Goal: Information Seeking & Learning: Understand process/instructions

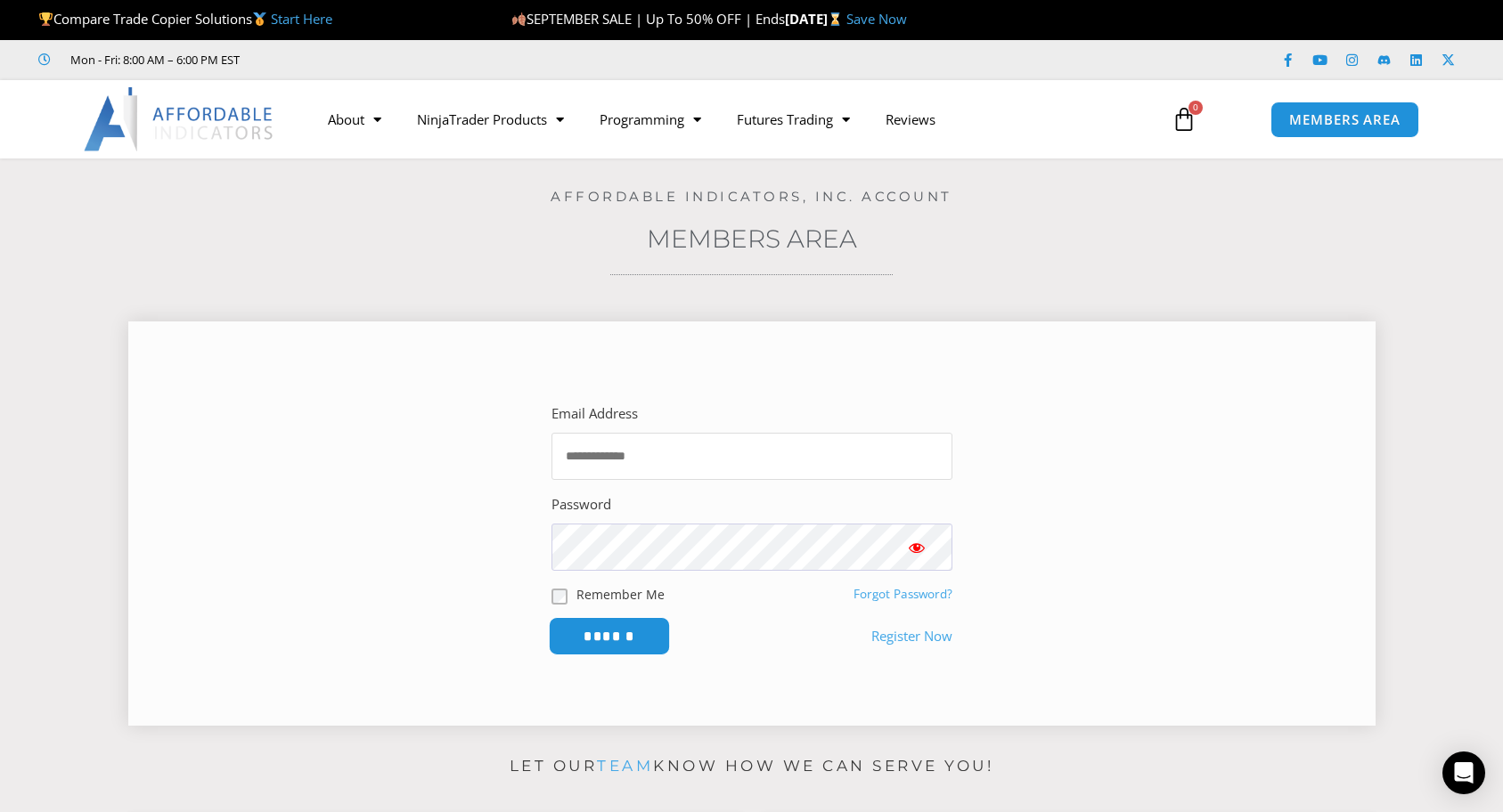
type input "**********"
click at [589, 648] on input "******" at bounding box center [609, 636] width 122 height 38
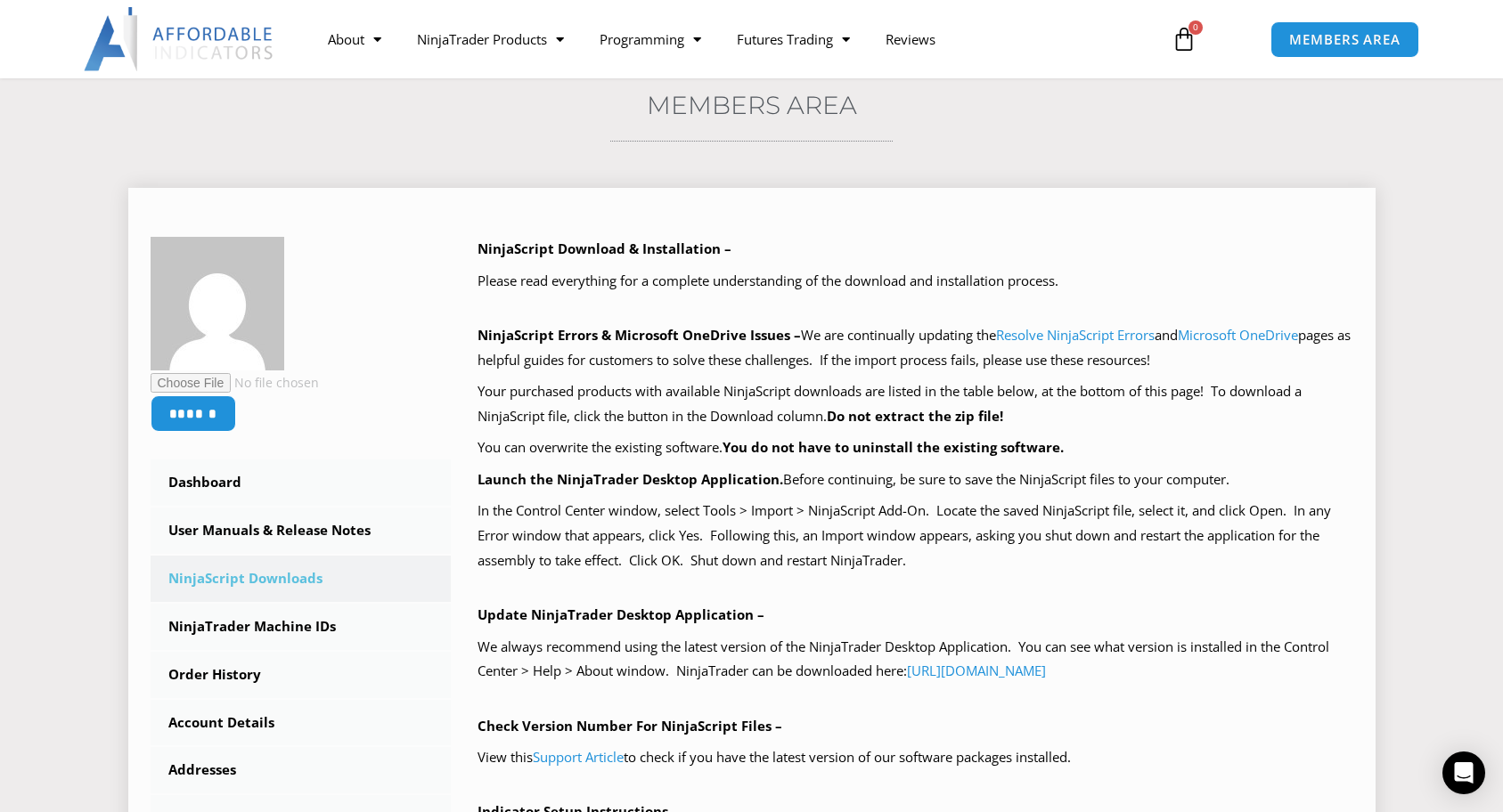
scroll to position [135, 0]
click at [957, 674] on link "[URL][DOMAIN_NAME]" at bounding box center [976, 670] width 139 height 18
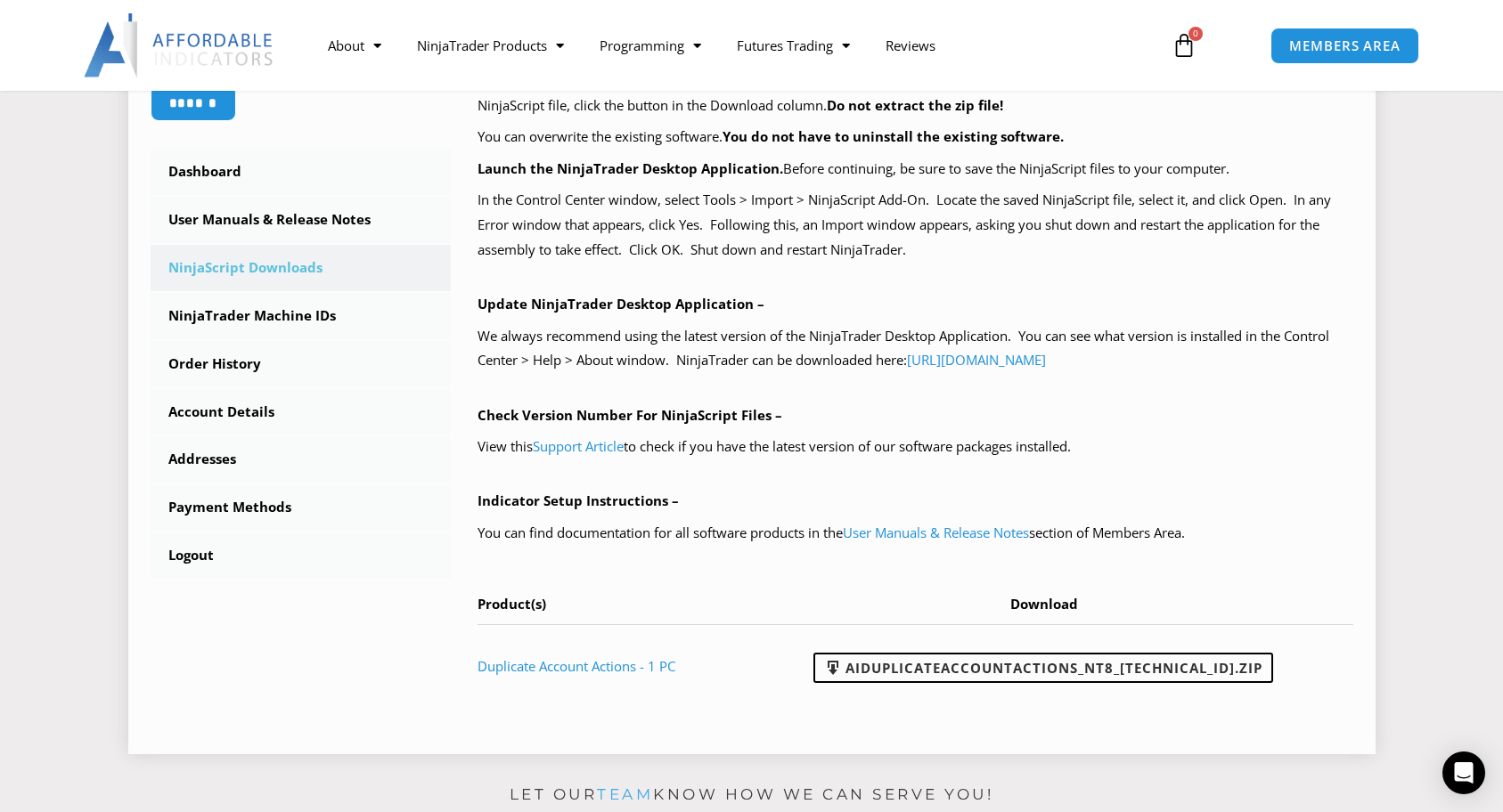
scroll to position [445, 0]
click at [580, 445] on link "Support Article" at bounding box center [578, 445] width 91 height 18
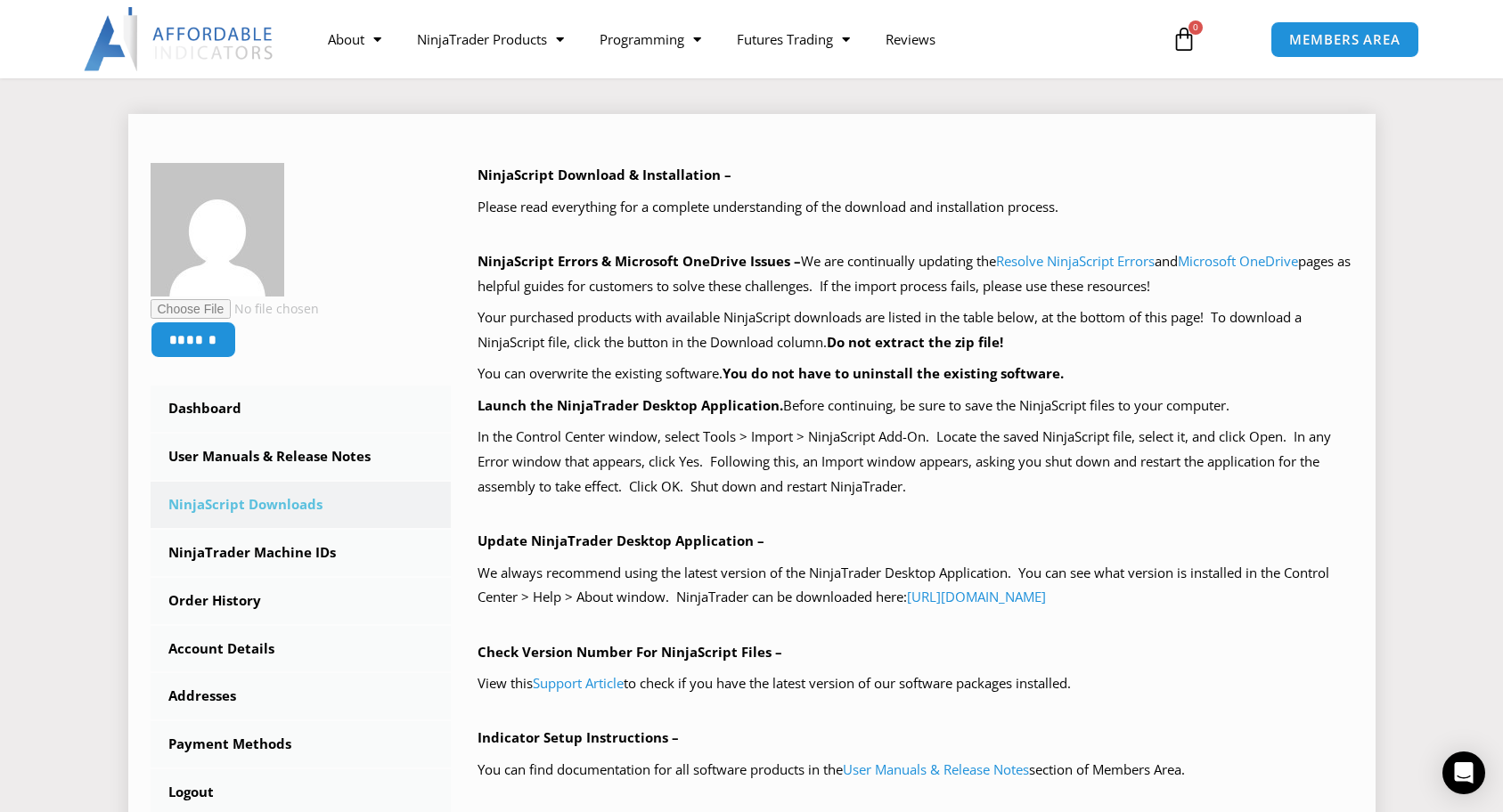
scroll to position [209, 0]
click at [826, 396] on p "Launch the NinjaTrader Desktop Application. Before continuing, be sure to save …" at bounding box center [915, 405] width 876 height 25
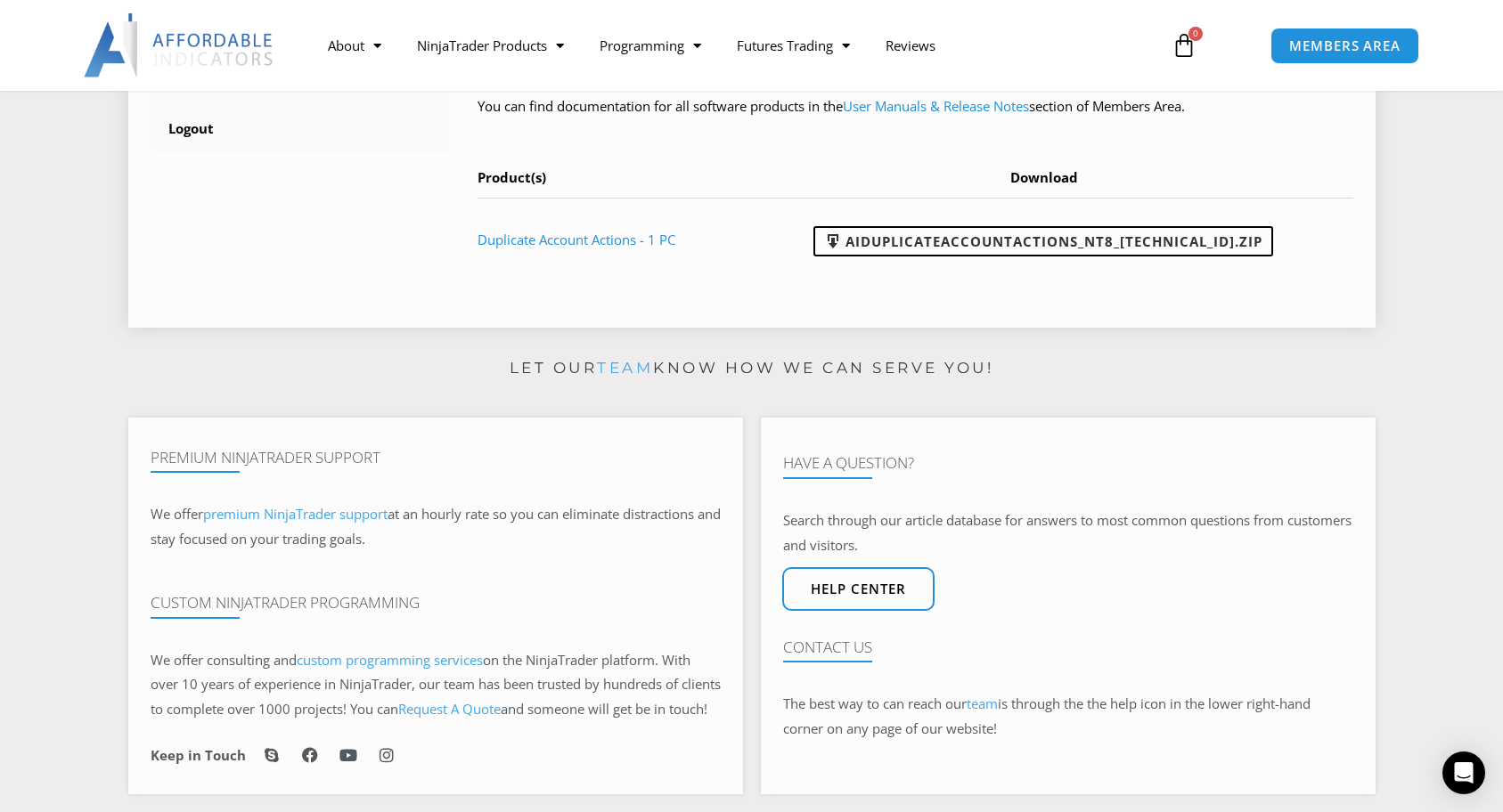
scroll to position [872, 0]
click at [862, 612] on link "Help center" at bounding box center [857, 587] width 168 height 48
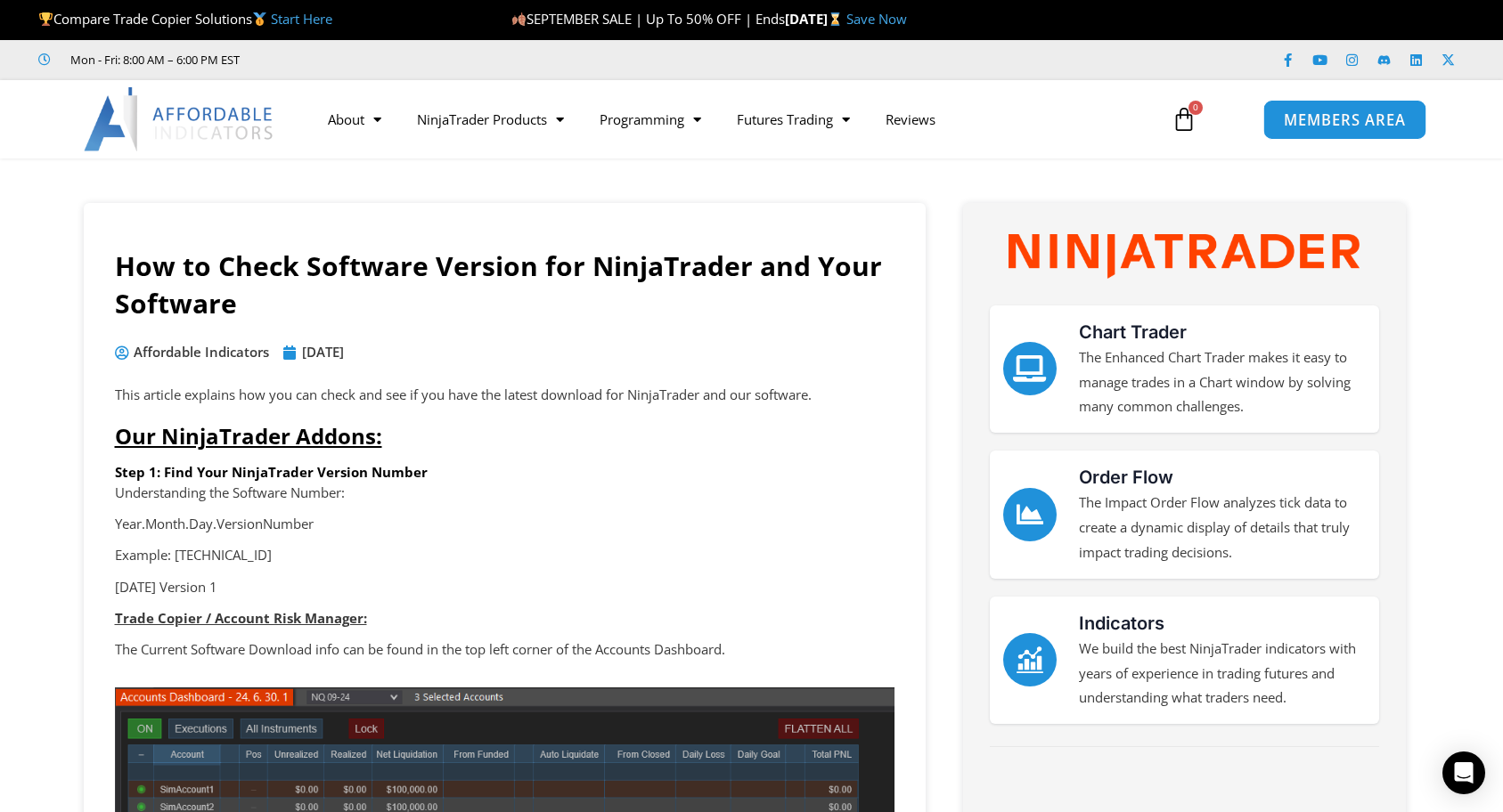
click at [1362, 123] on span "MEMBERS AREA" at bounding box center [1345, 120] width 122 height 15
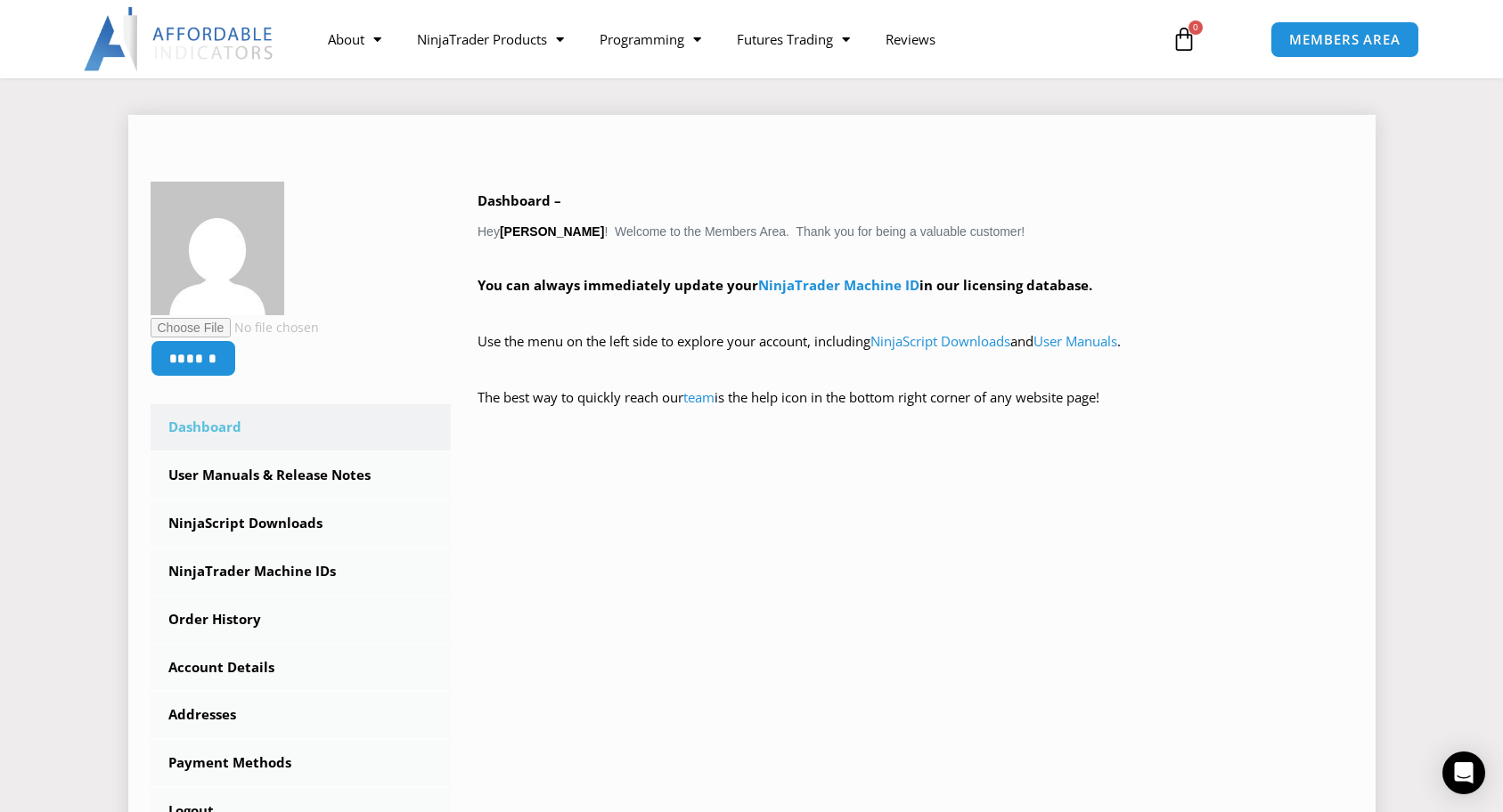
scroll to position [209, 0]
click at [931, 336] on link "NinjaScript Downloads" at bounding box center [940, 339] width 140 height 18
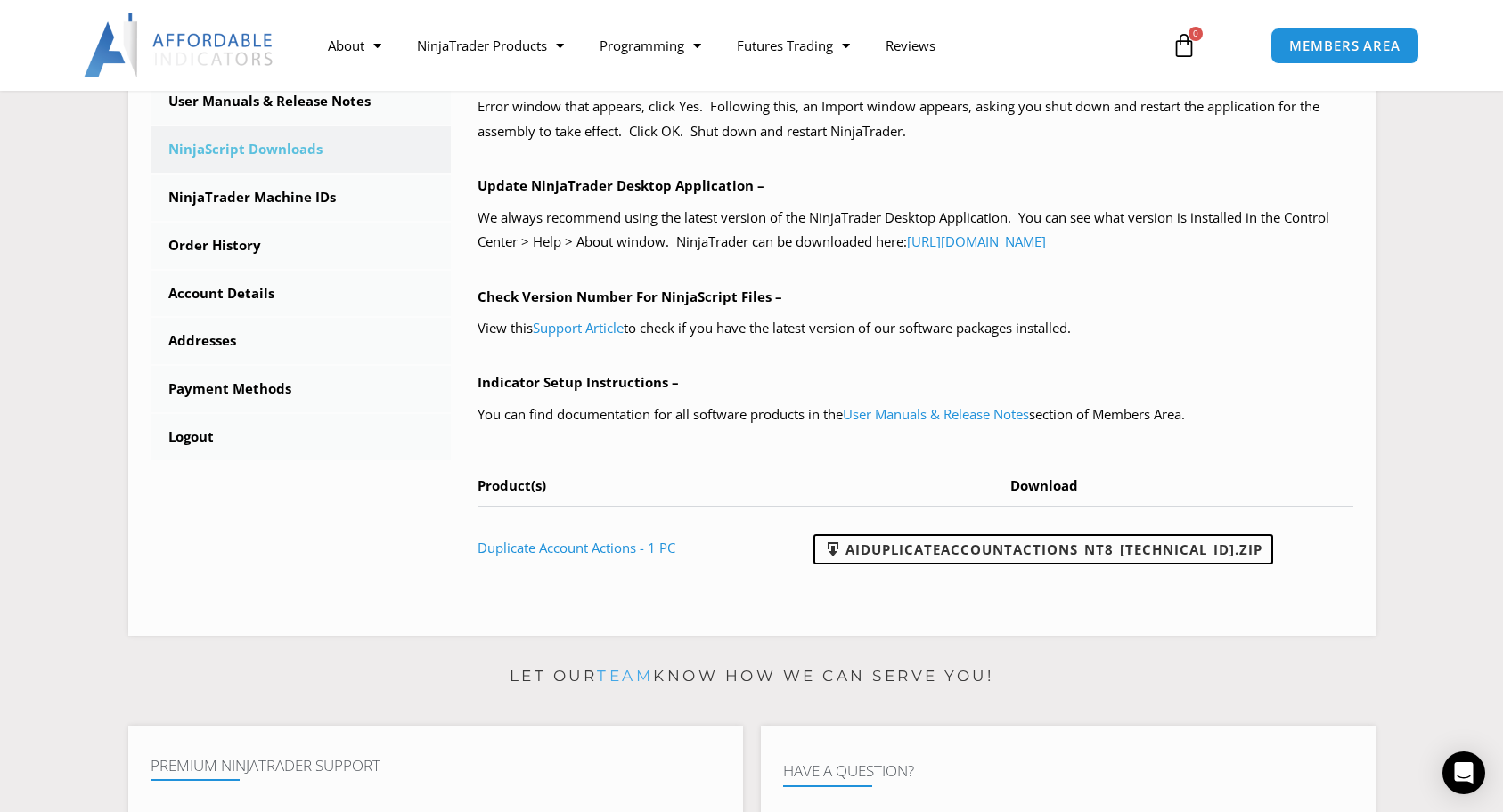
scroll to position [567, 0]
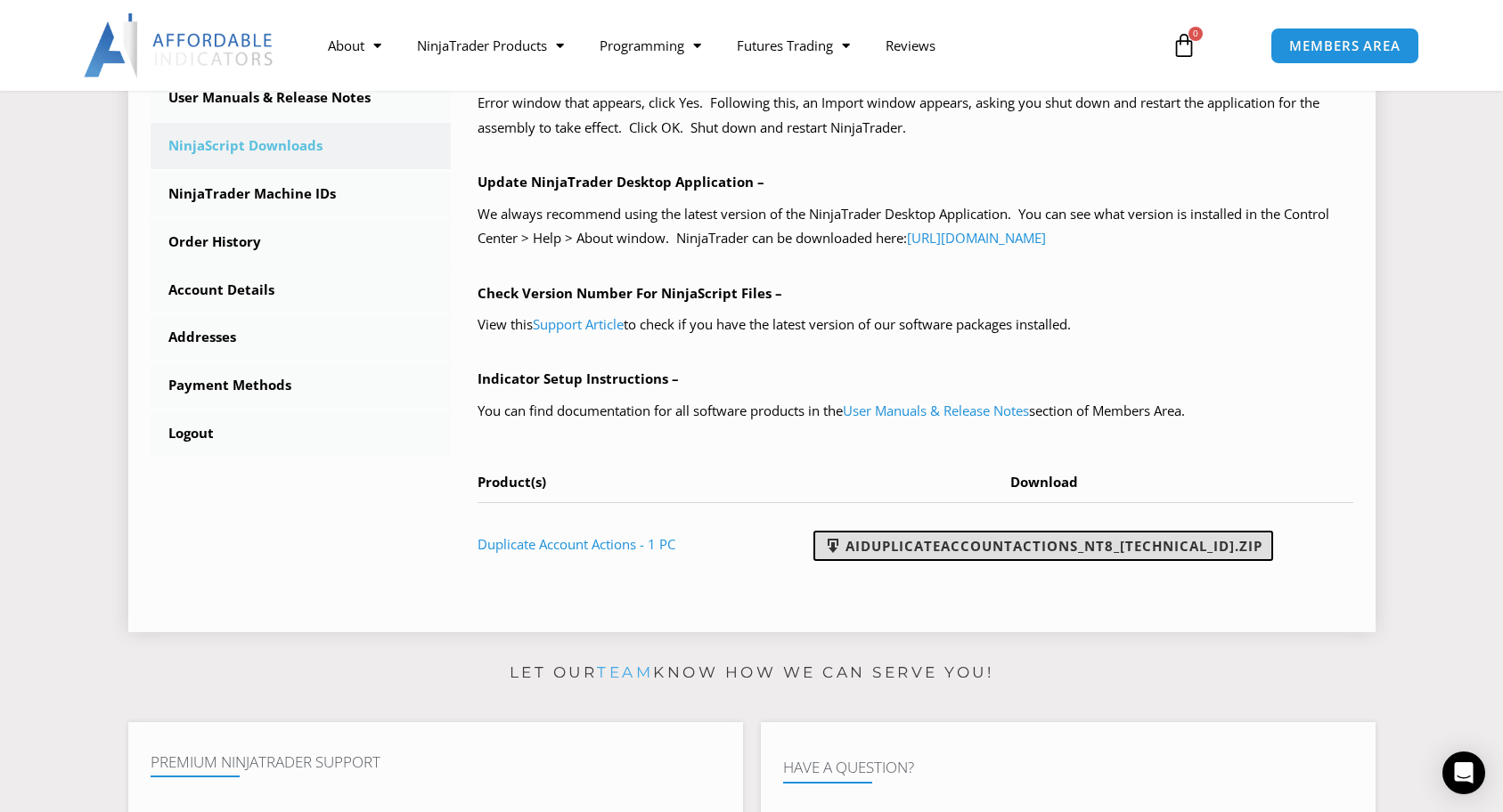
click at [1027, 544] on link "AIDuplicateAccountActions_NT8_25.9.24.1.zip" at bounding box center [1043, 546] width 460 height 30
click at [328, 292] on link "Account Details" at bounding box center [301, 289] width 301 height 46
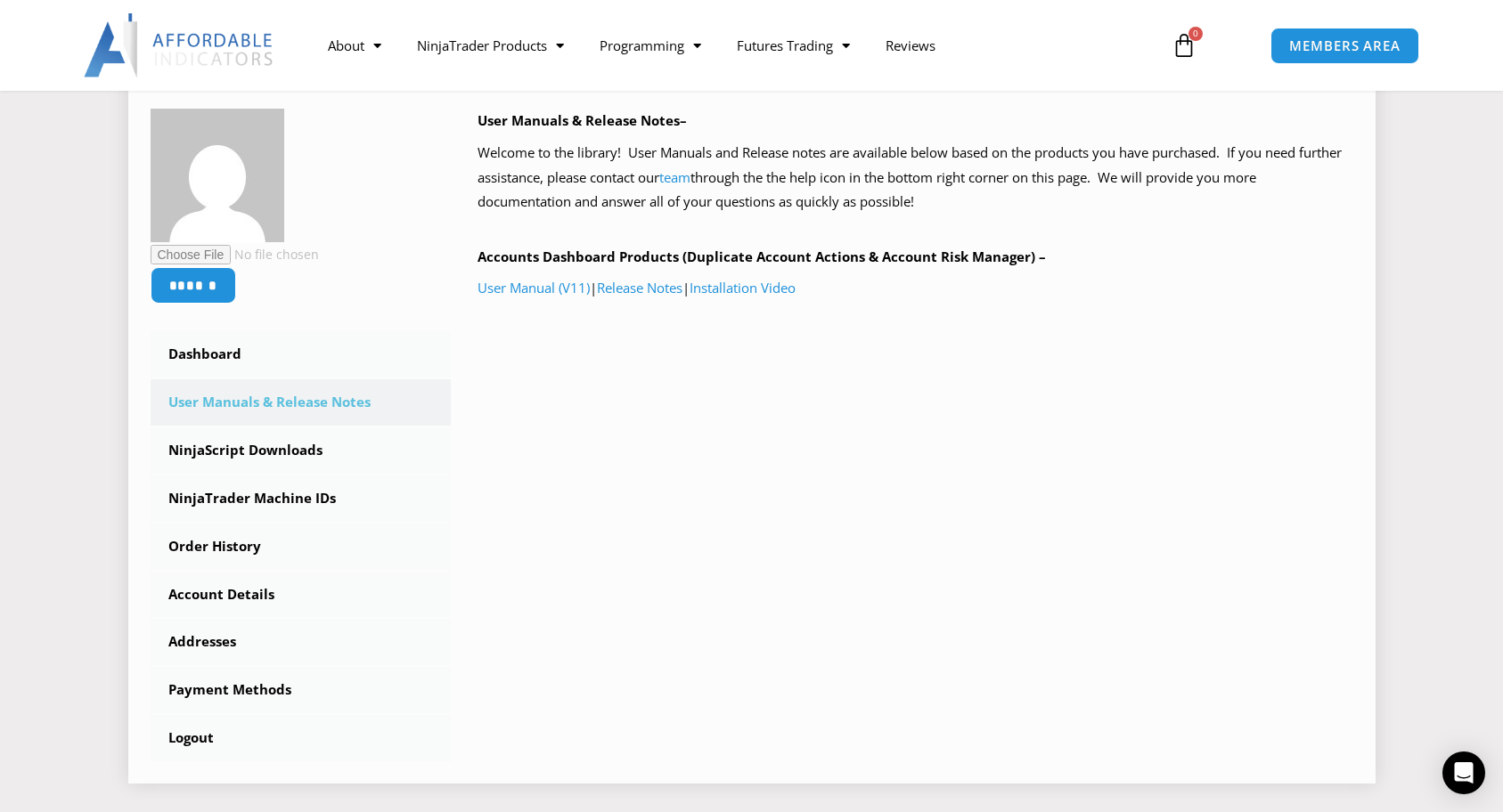
scroll to position [263, 0]
click at [259, 446] on link "NinjaScript Downloads" at bounding box center [301, 449] width 301 height 46
click at [531, 287] on link "User Manual (V11)" at bounding box center [534, 286] width 112 height 18
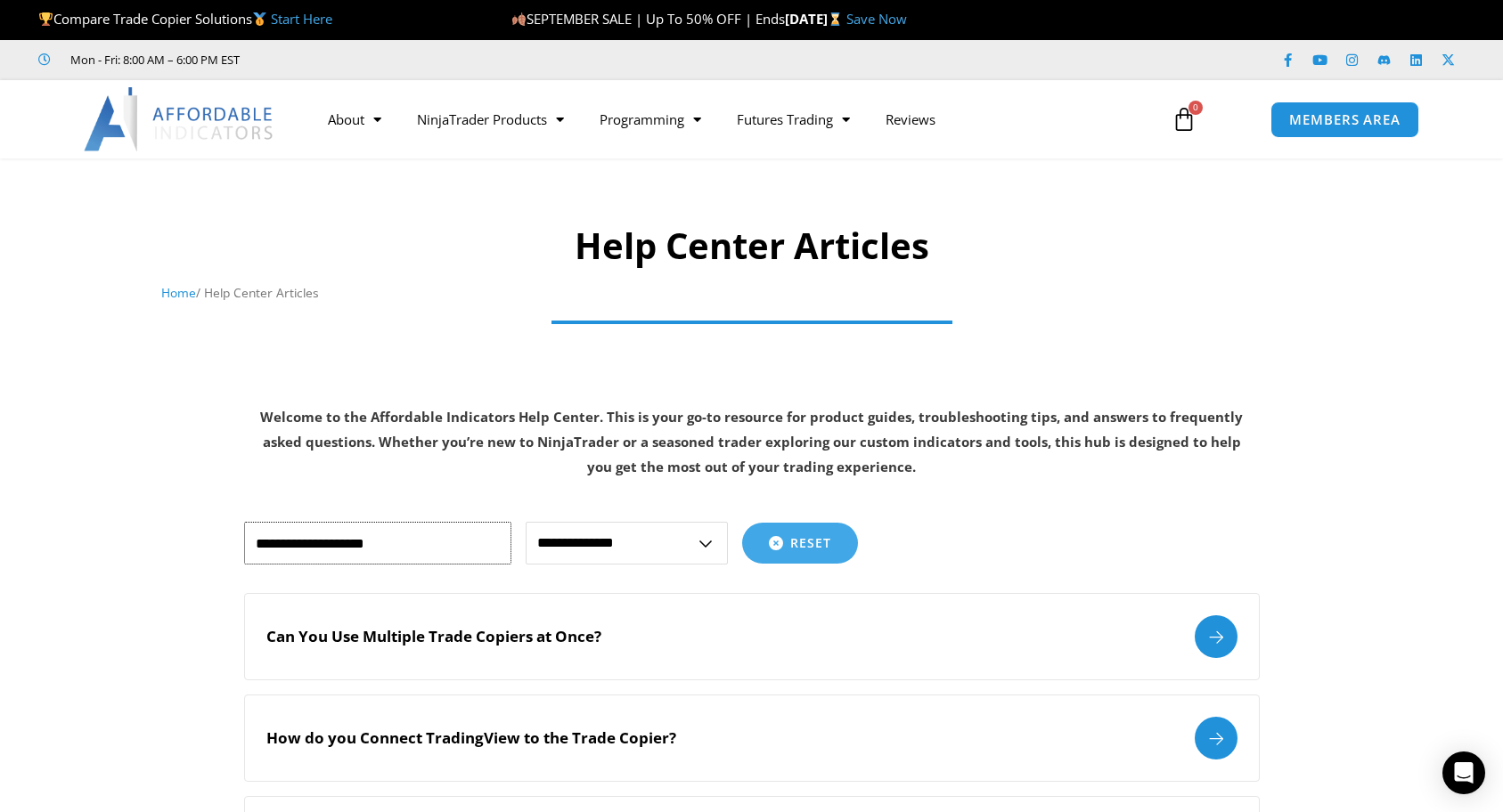
click at [359, 524] on input "text" at bounding box center [378, 543] width 267 height 43
click at [1422, 487] on section "Help Center Articles Home / Help Center Articles Welcome to the Affordable Indi…" at bounding box center [752, 326] width 1503 height 336
click at [343, 552] on input "text" at bounding box center [378, 543] width 267 height 43
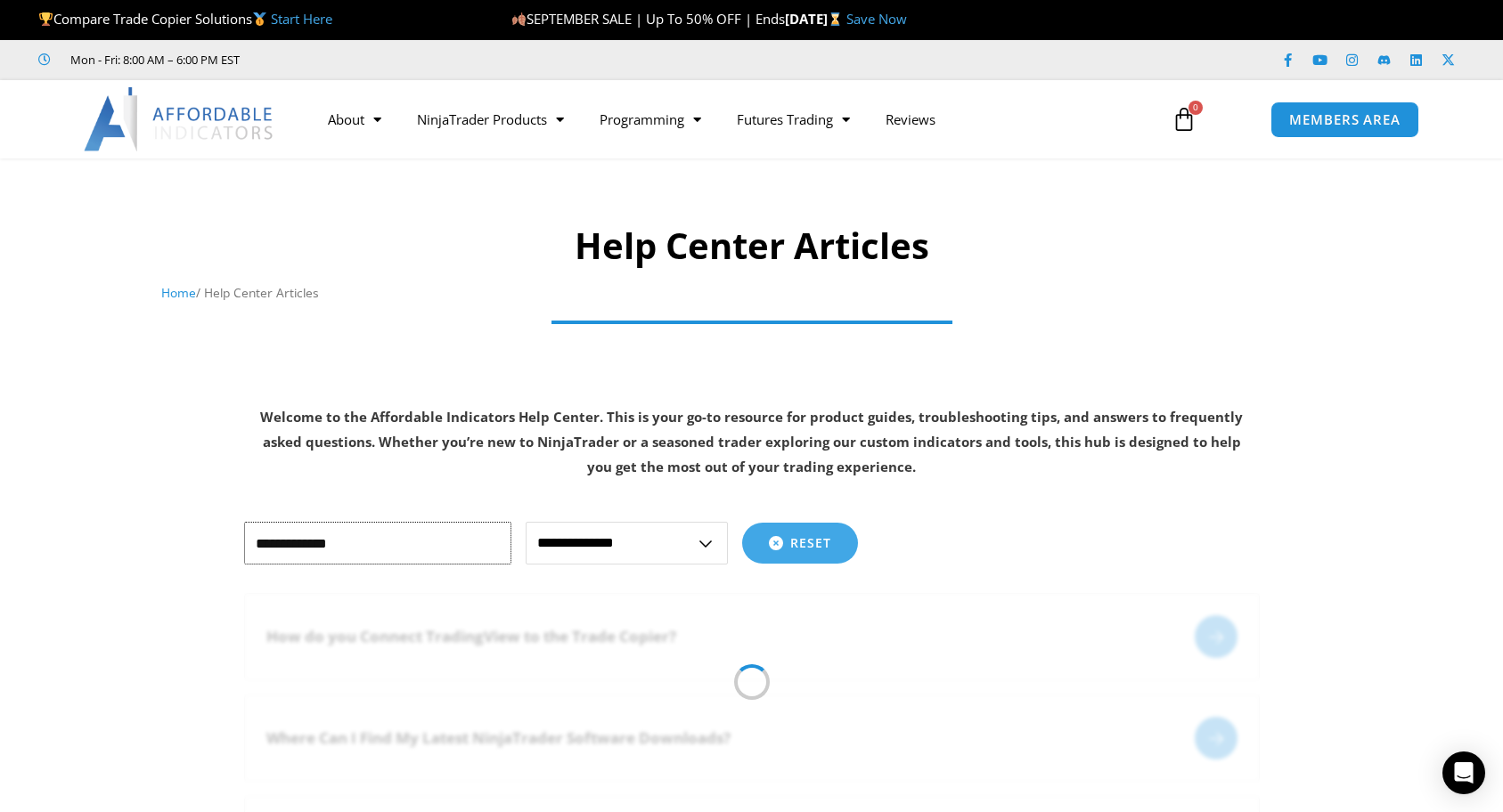
type input "**********"
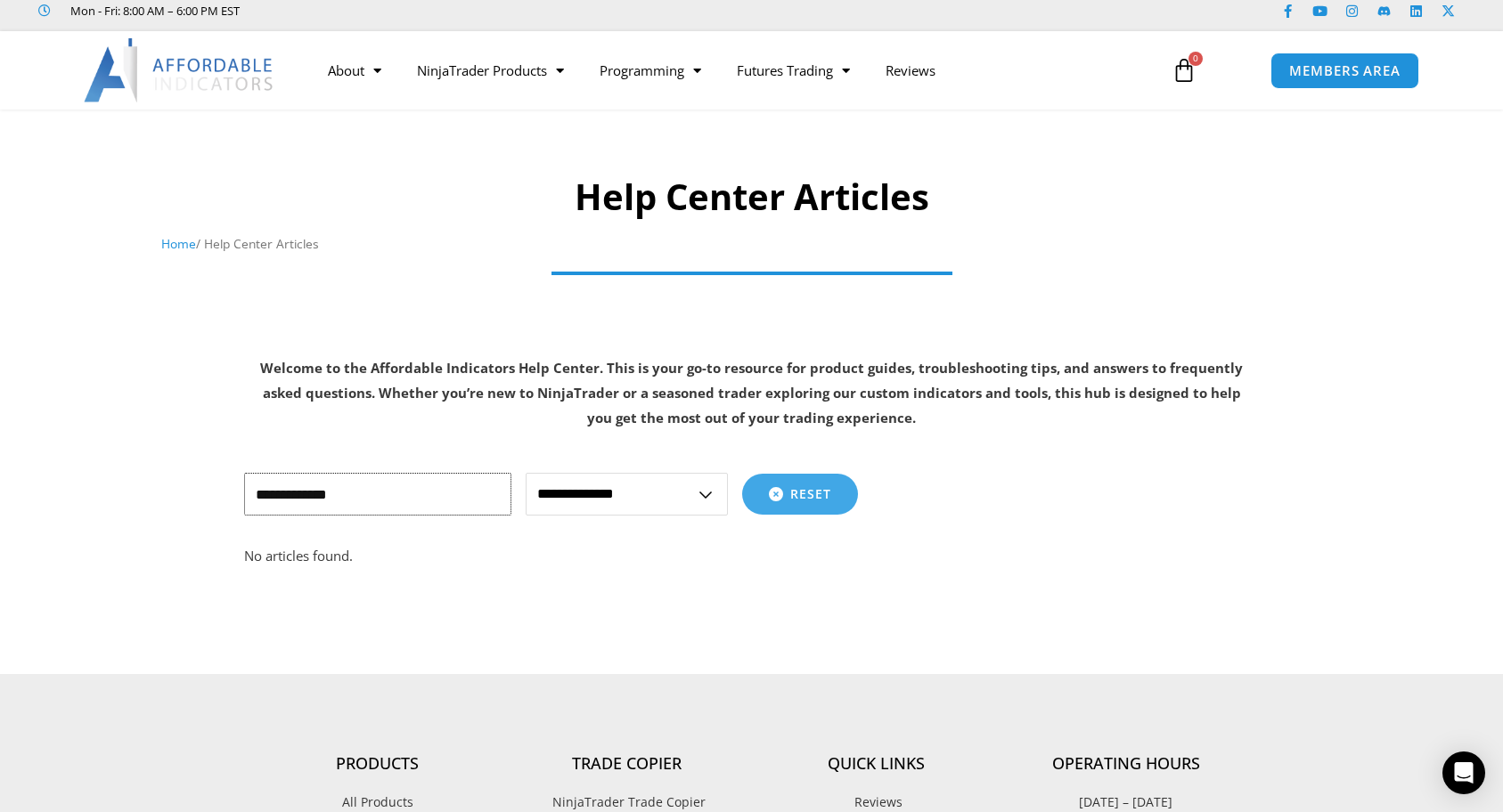
scroll to position [52, 0]
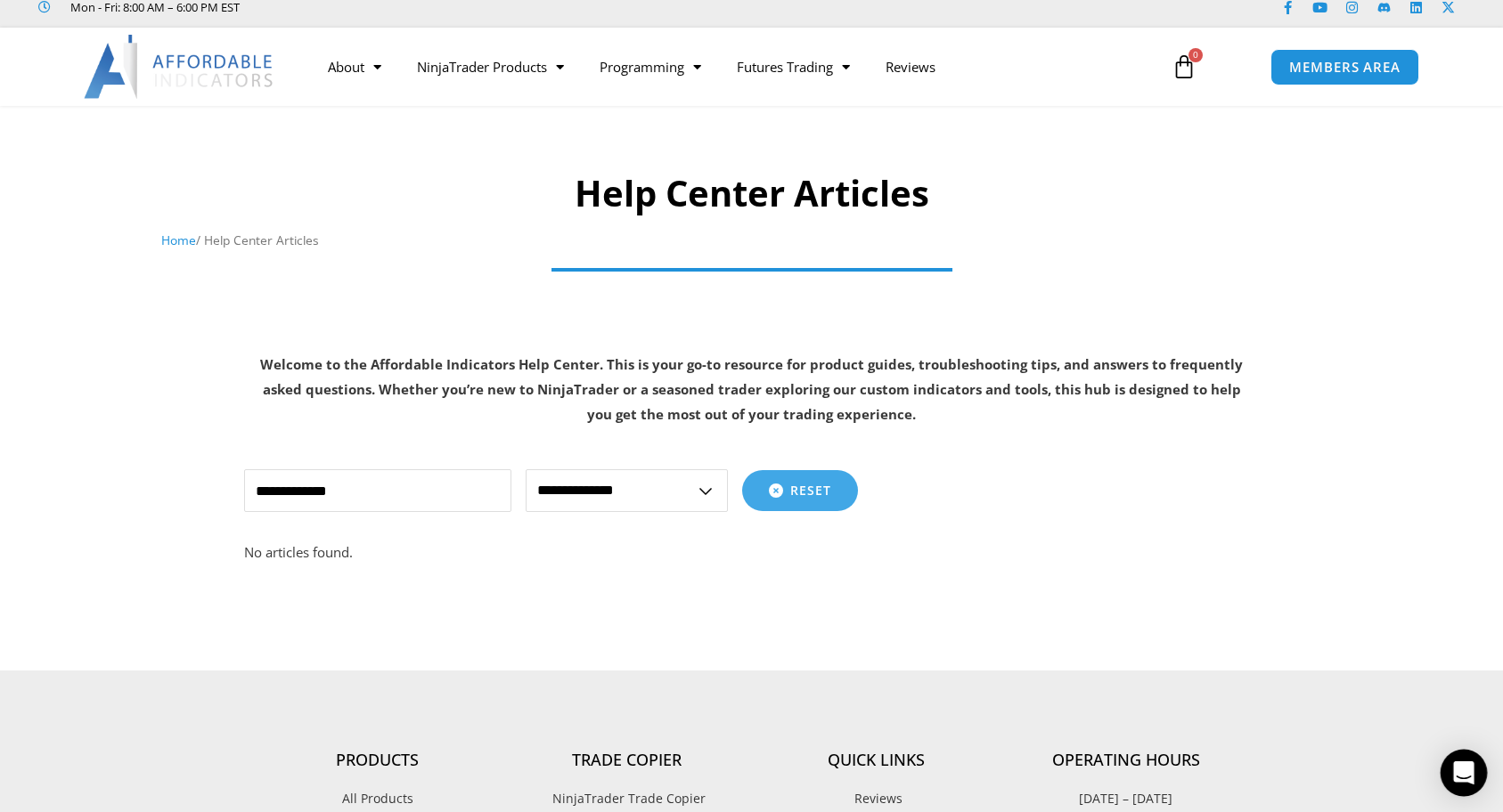
click at [1484, 769] on body "Skip to content Compare Trade Copier Solutions Start Here SEPTEMBER SALE | Up T…" at bounding box center [752, 743] width 1503 height 1590
click at [1450, 783] on div "Open Intercom Messenger" at bounding box center [1465, 774] width 47 height 47
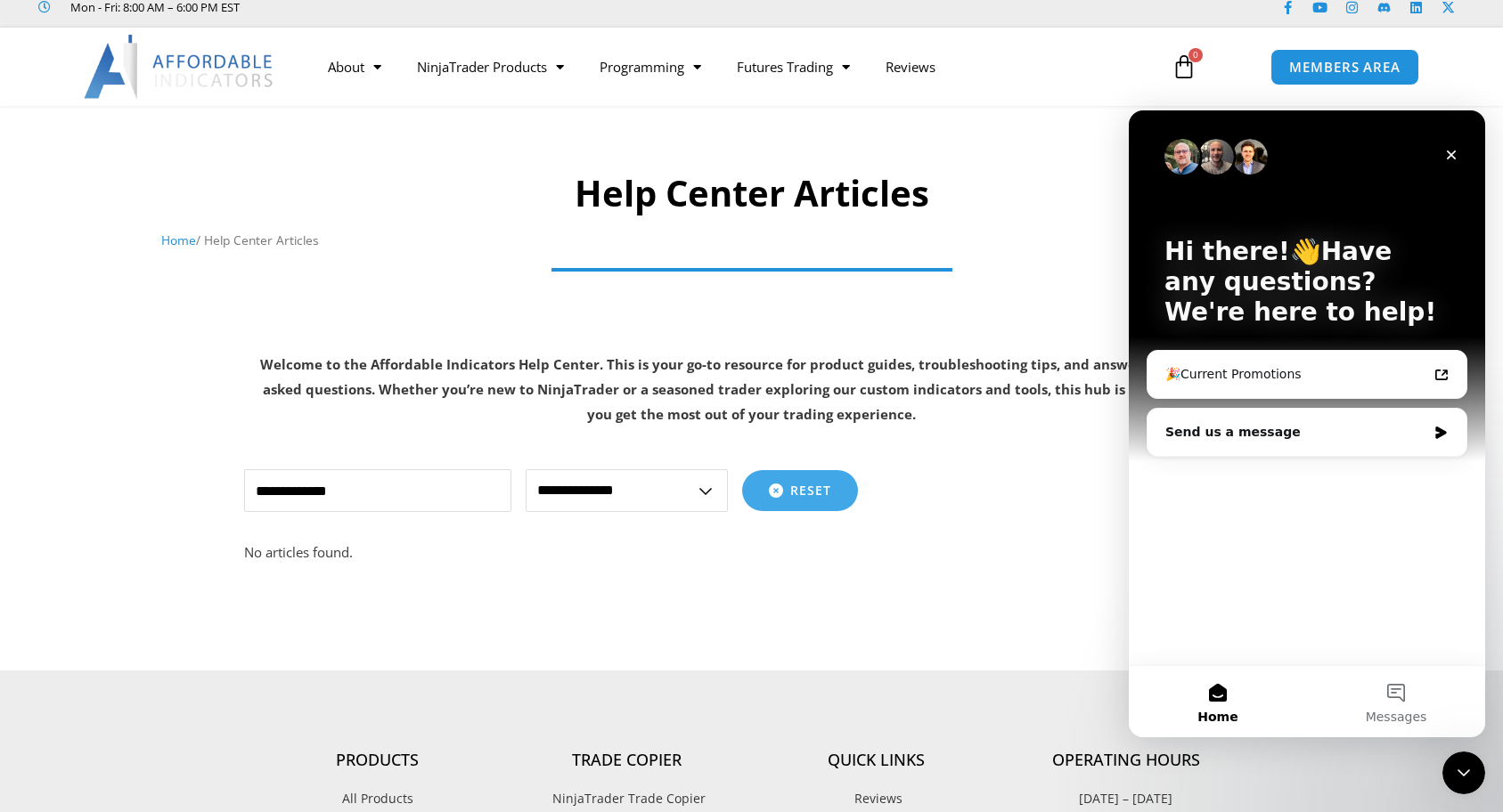
scroll to position [0, 0]
click at [1279, 435] on div "Send us a message" at bounding box center [1296, 433] width 261 height 19
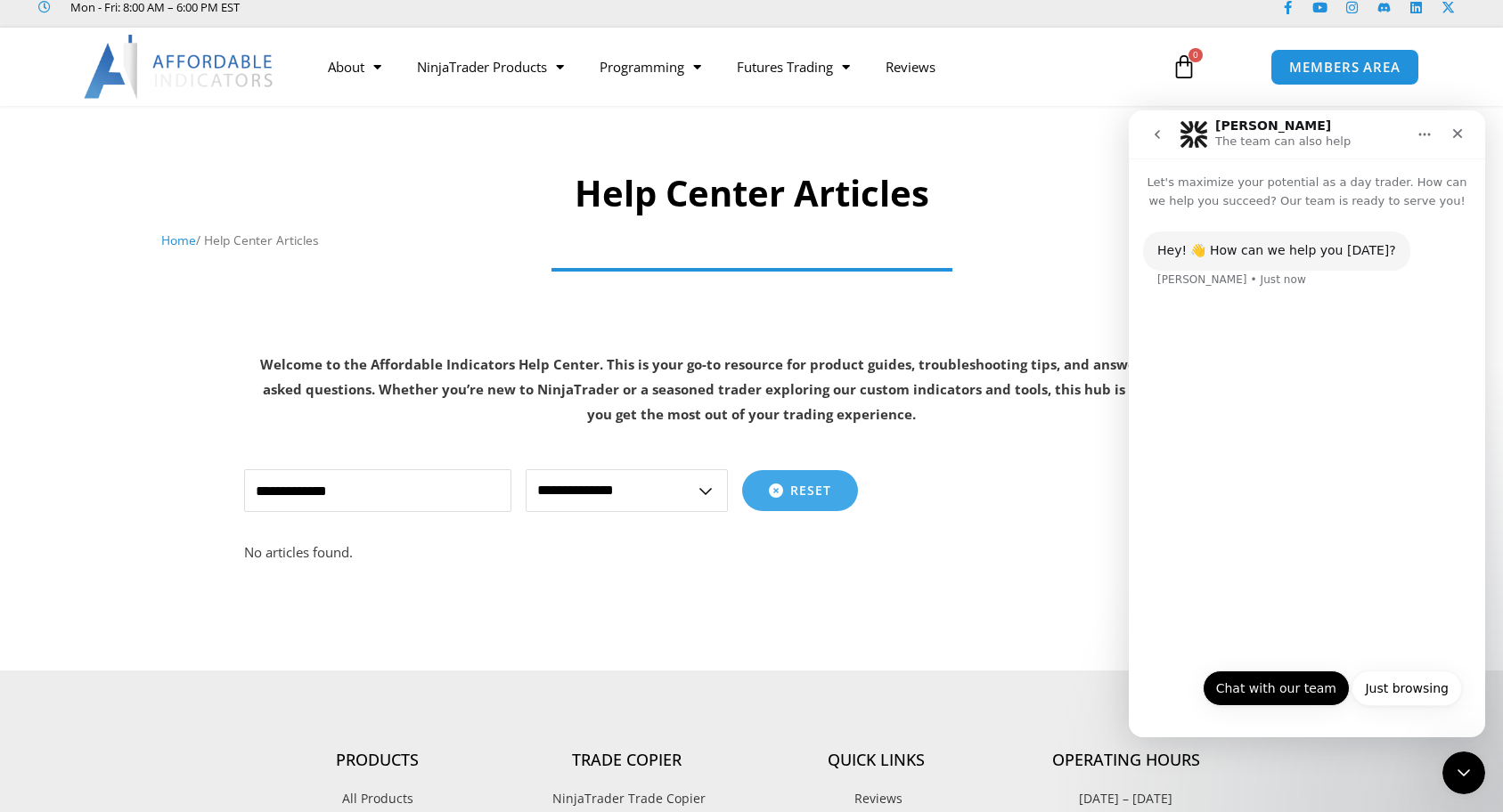
click at [1275, 684] on button "Chat with our team" at bounding box center [1276, 688] width 147 height 36
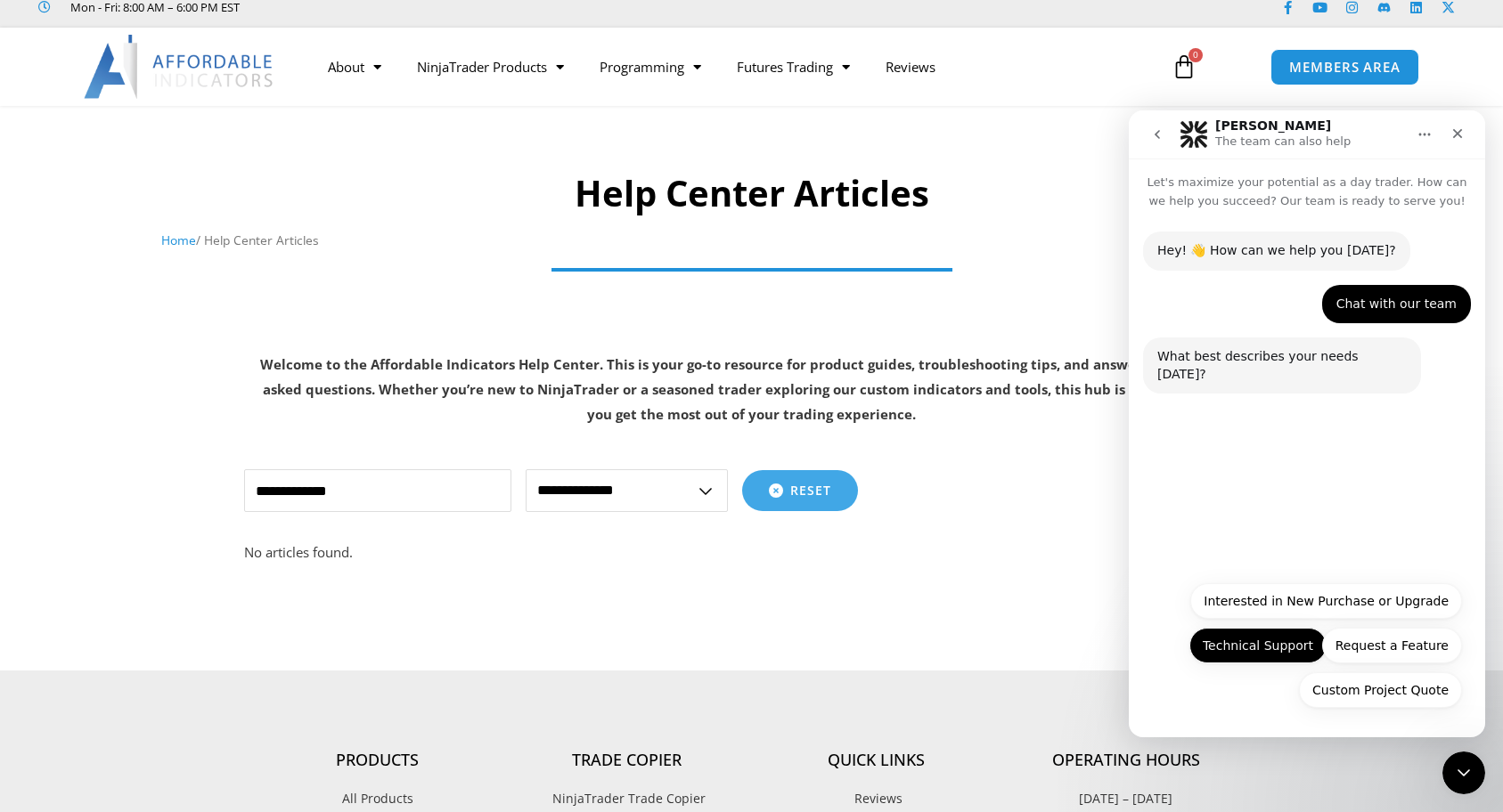
click at [1286, 632] on button "Technical Support" at bounding box center [1258, 645] width 137 height 36
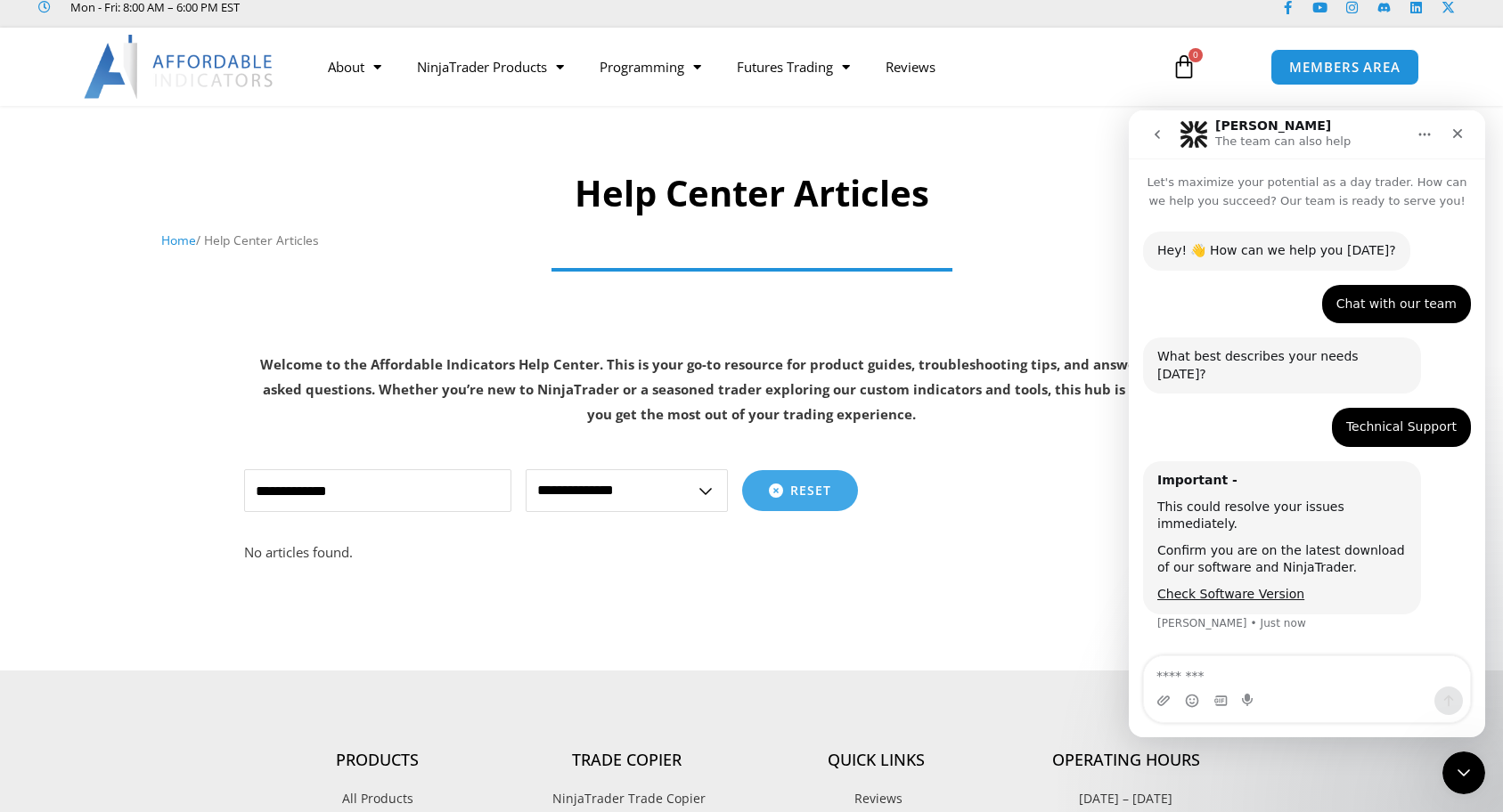
click at [1312, 682] on textarea "Message…" at bounding box center [1307, 672] width 326 height 30
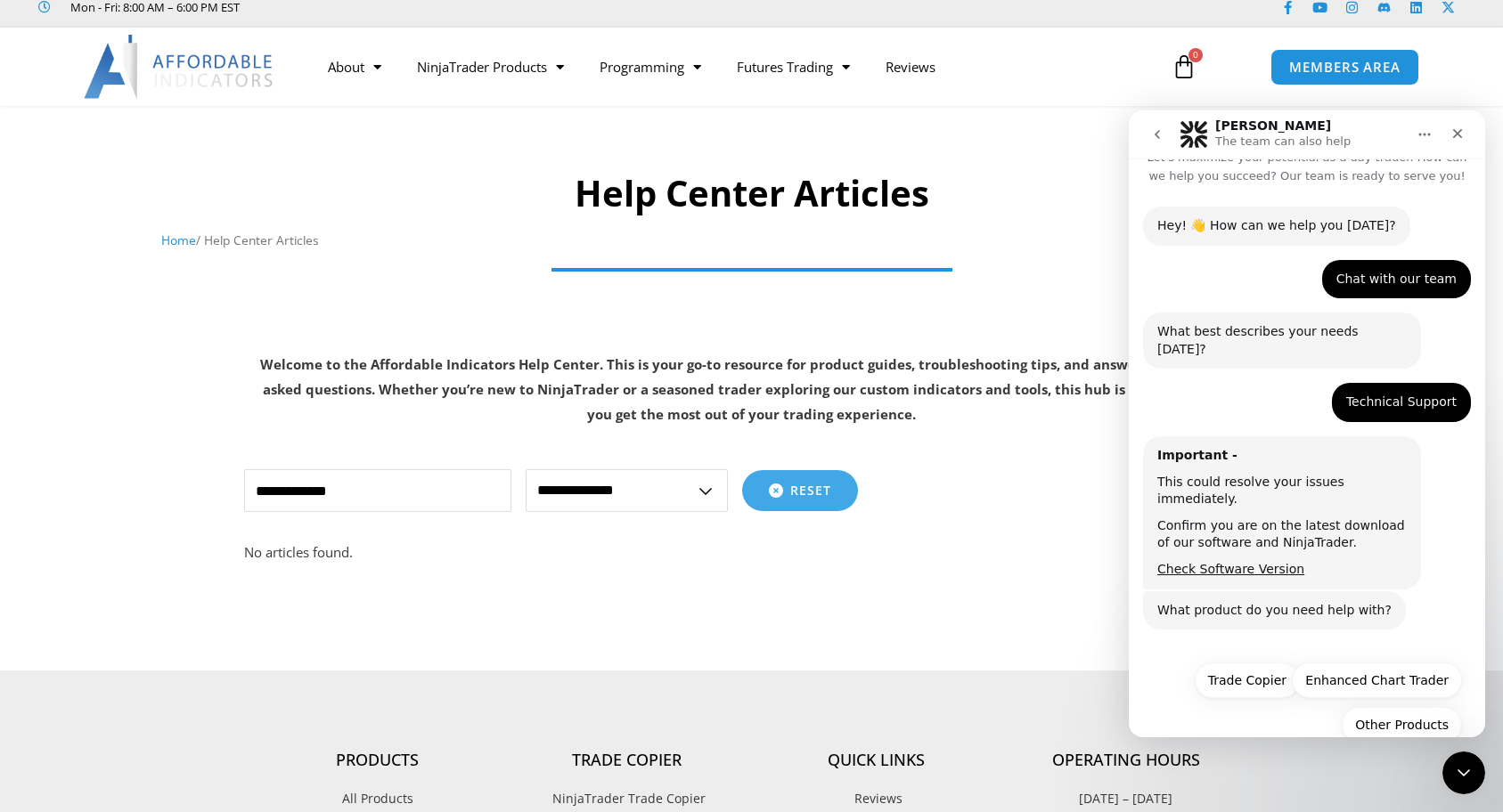
click at [1243, 691] on div "Other Products Trade Copier Enhanced Chart Trader Other Products" at bounding box center [1307, 707] width 310 height 89
click at [1254, 663] on button "Trade Copier" at bounding box center [1247, 681] width 105 height 36
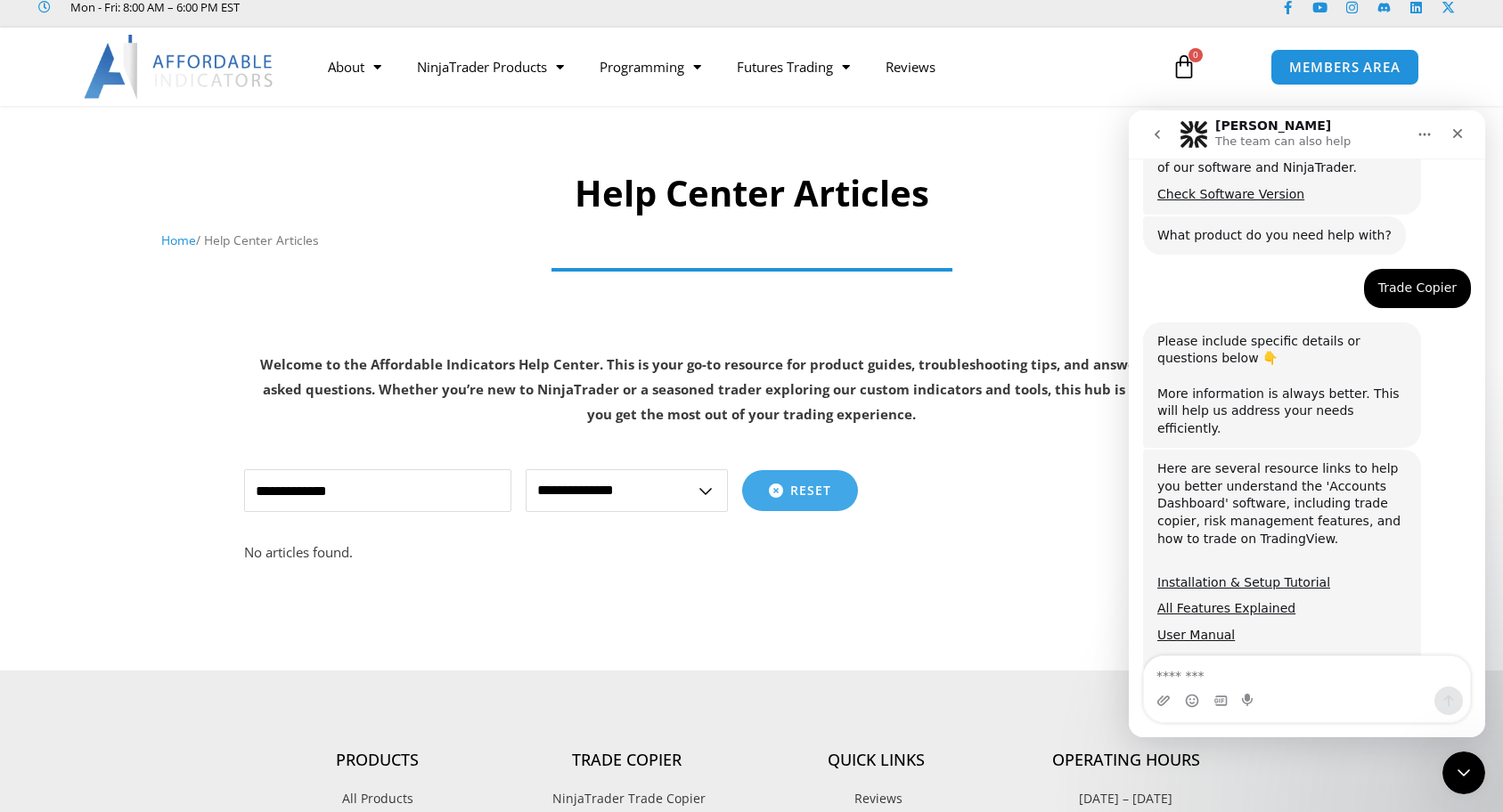
scroll to position [409, 0]
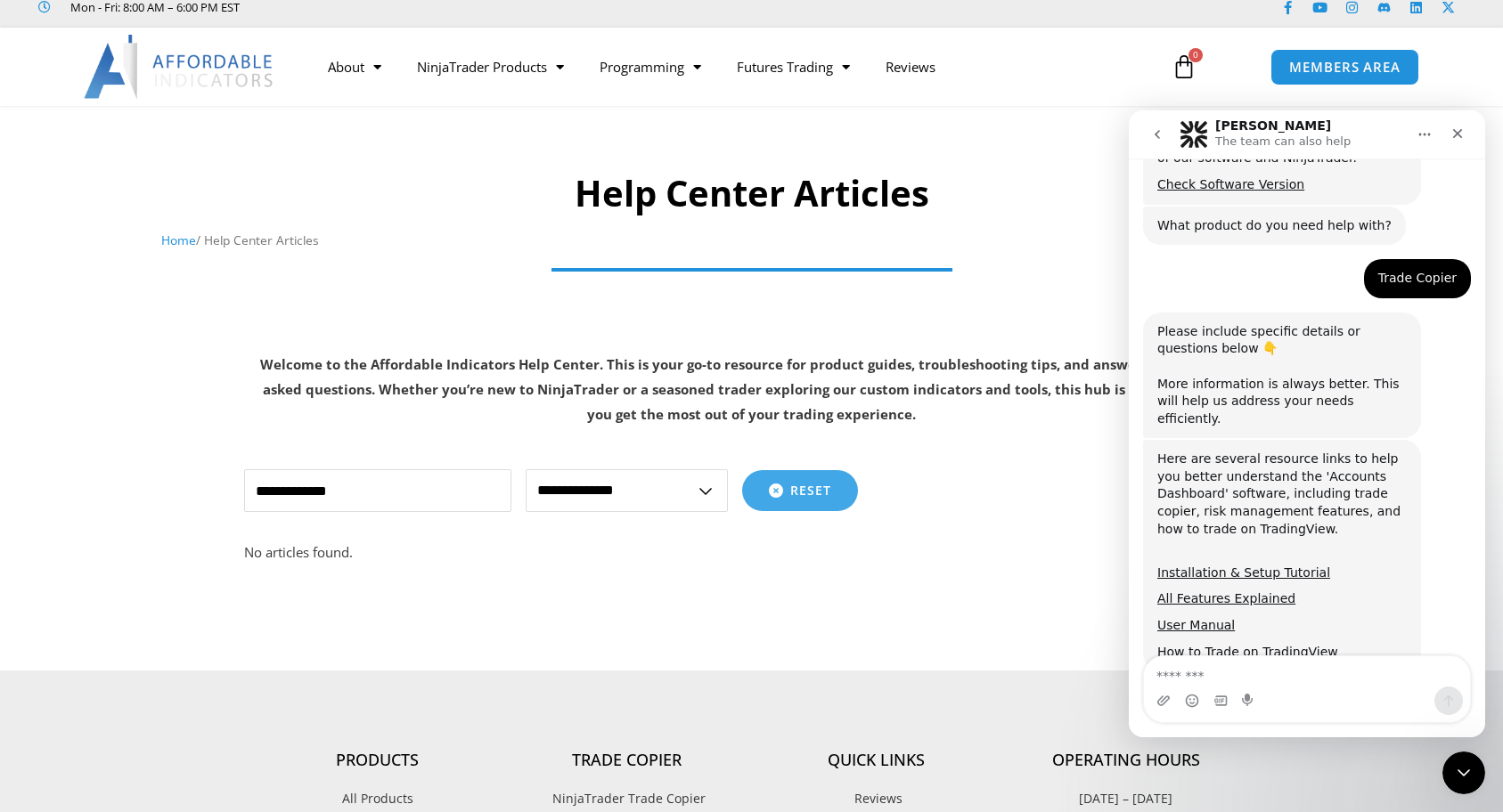
click at [1291, 680] on textarea "Message…" at bounding box center [1307, 672] width 326 height 30
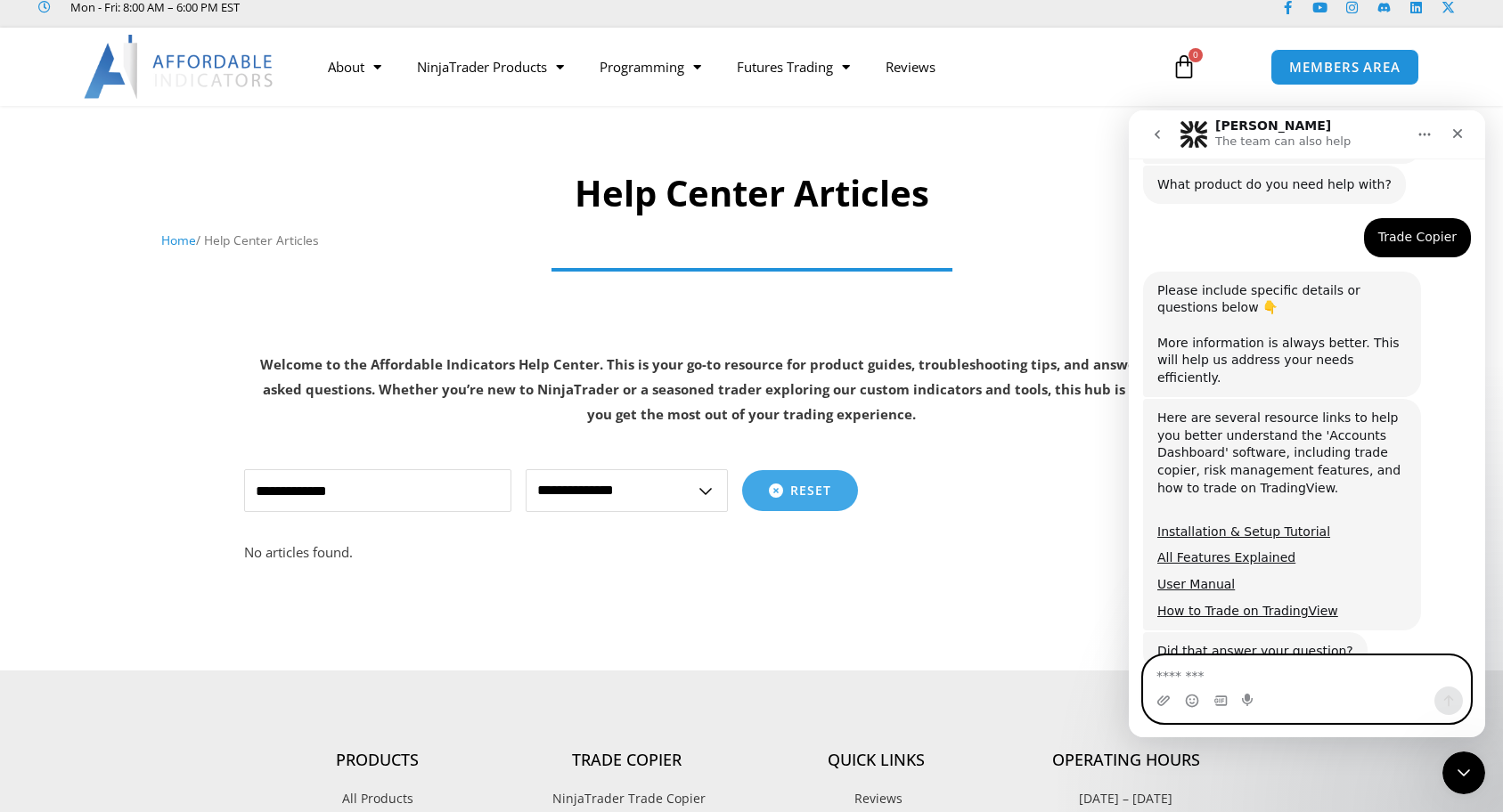
click at [1222, 675] on textarea "Message…" at bounding box center [1307, 672] width 326 height 30
type textarea "**"
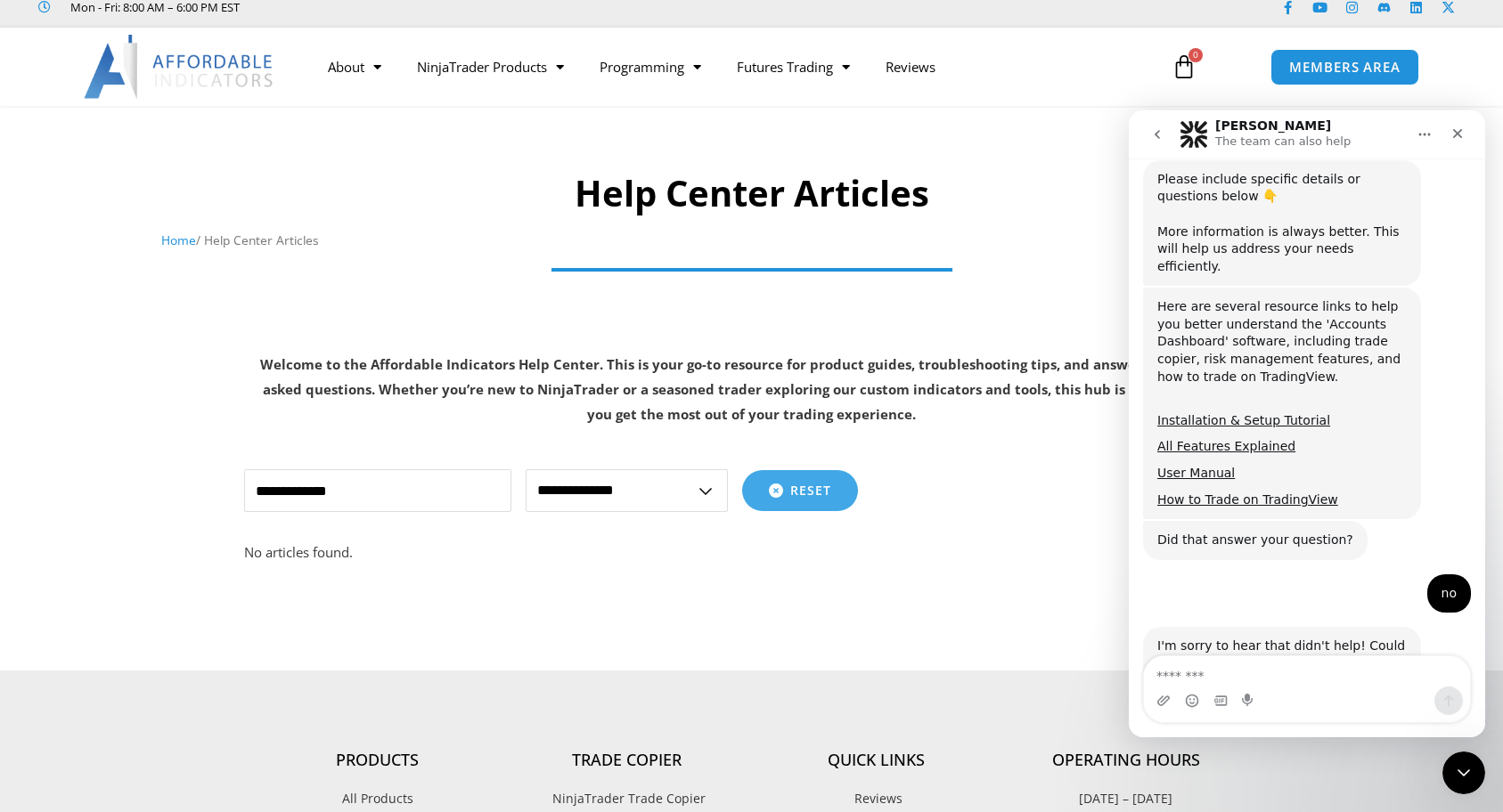
scroll to position [609, 0]
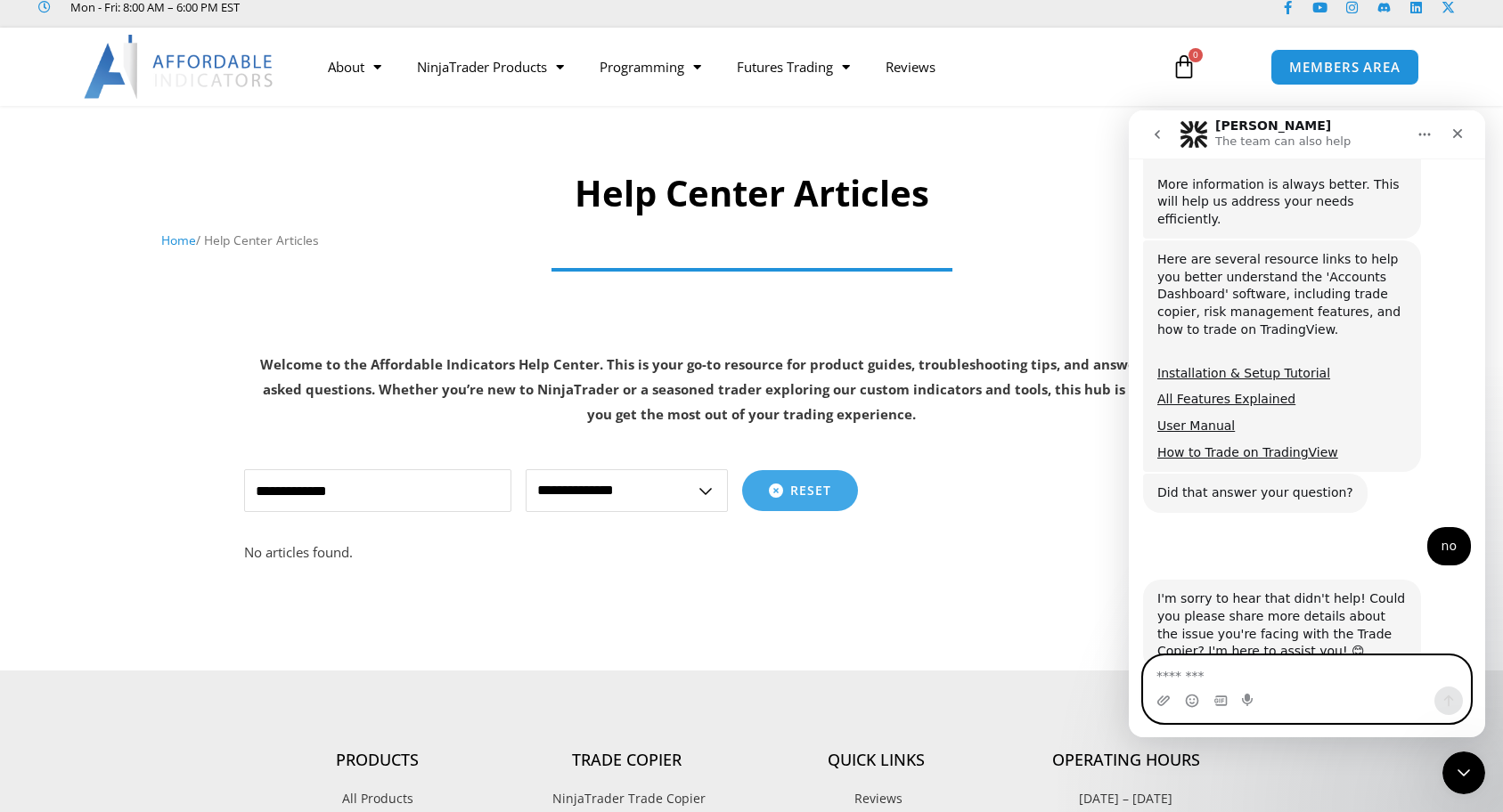
click at [1295, 674] on textarea "Message…" at bounding box center [1307, 672] width 326 height 30
type textarea "**********"
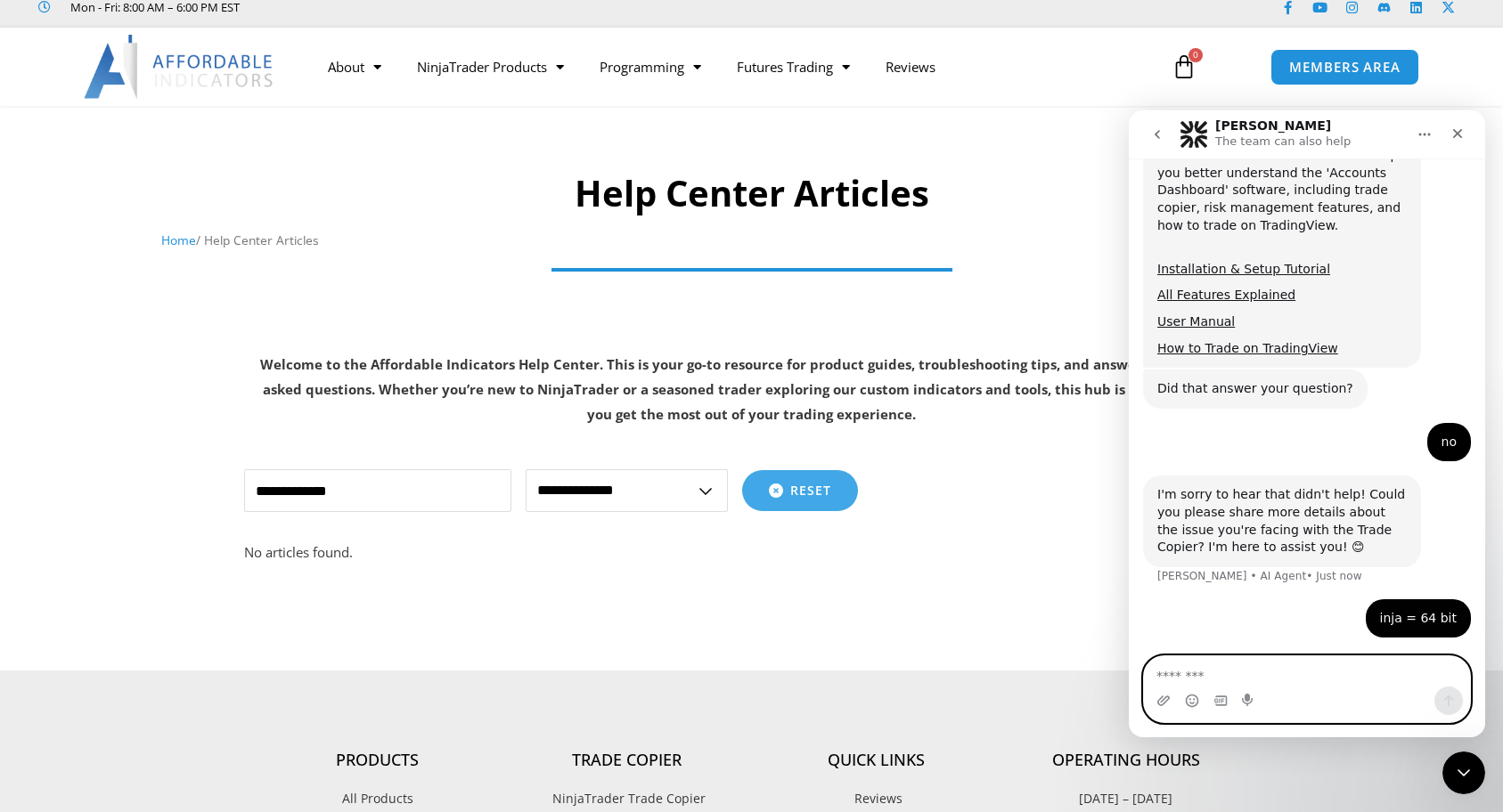
scroll to position [720, 0]
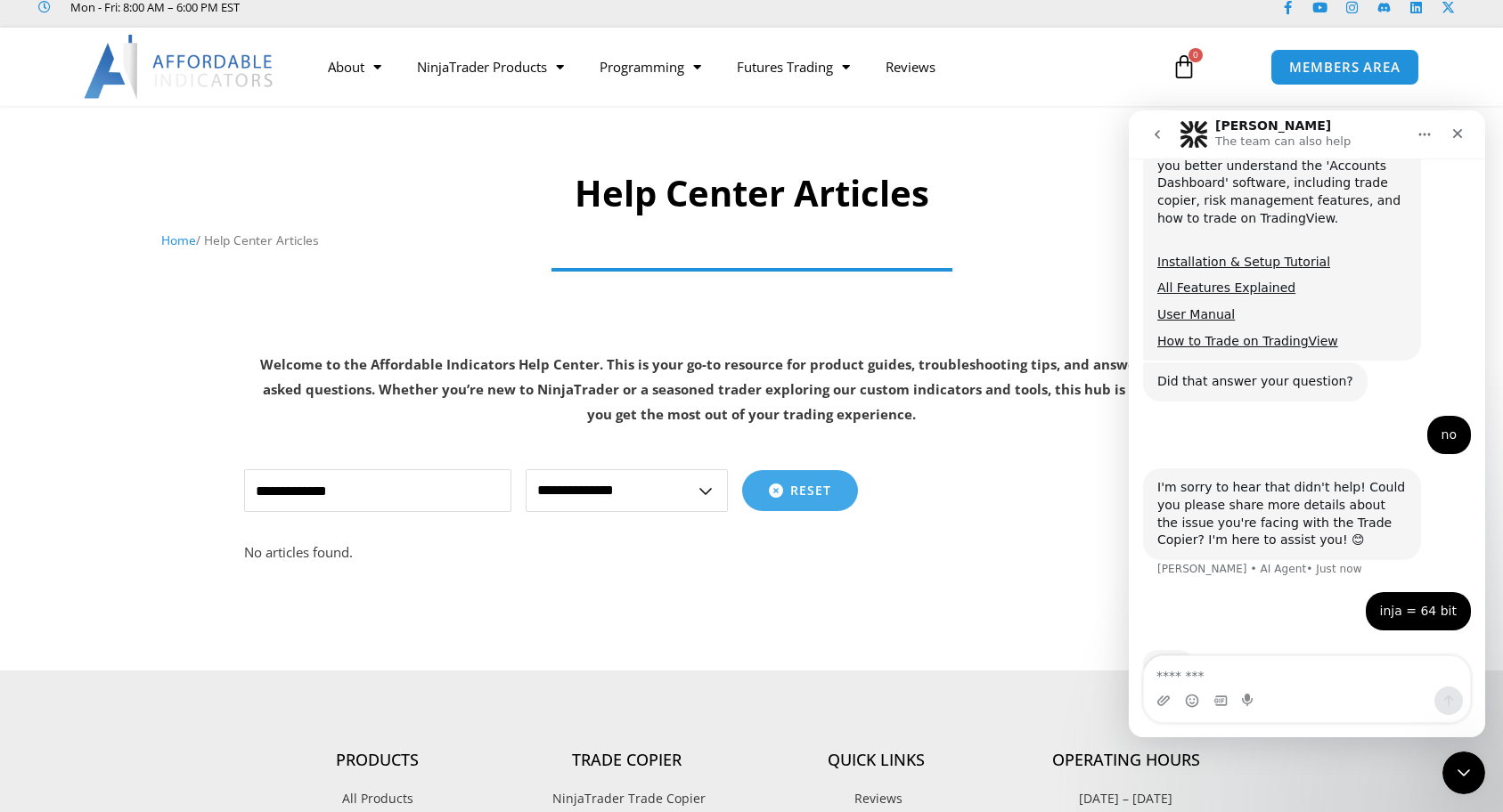
click at [1416, 603] on div "inja = 64 bit" at bounding box center [1419, 612] width 77 height 18
click at [1269, 670] on textarea "Message…" at bounding box center [1307, 672] width 326 height 30
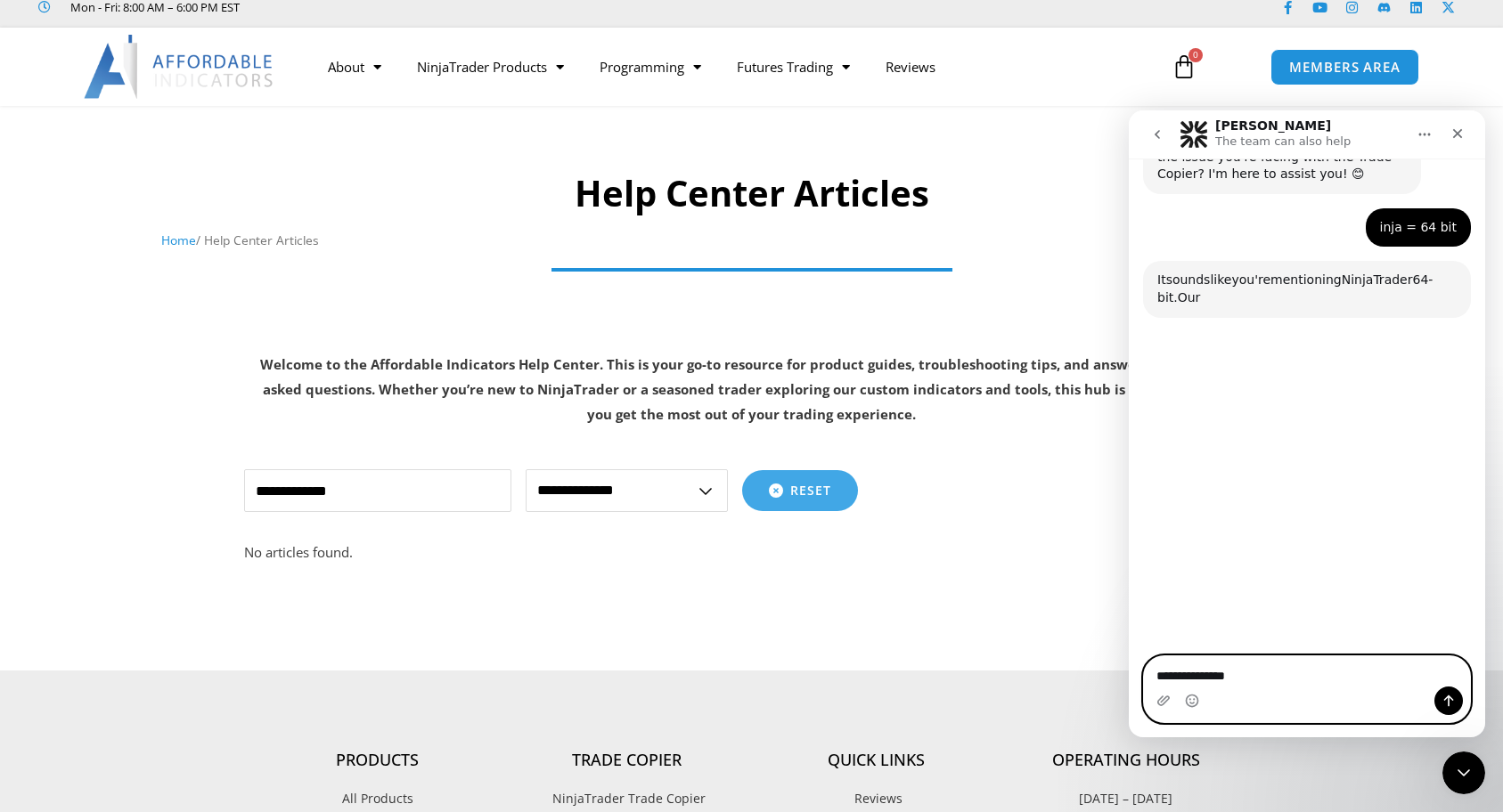
scroll to position [1088, 0]
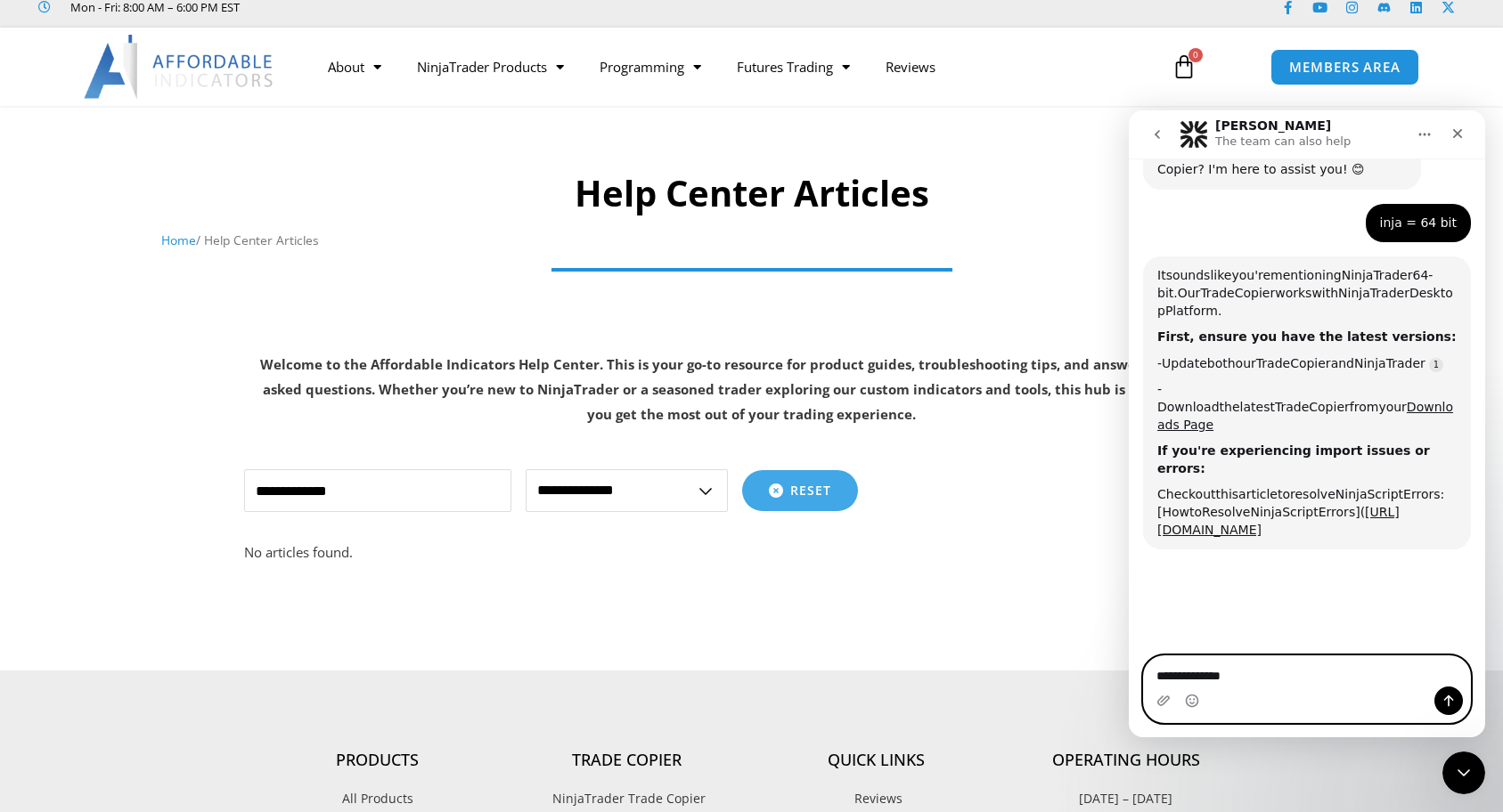
click at [1269, 670] on textarea "**********" at bounding box center [1307, 672] width 326 height 30
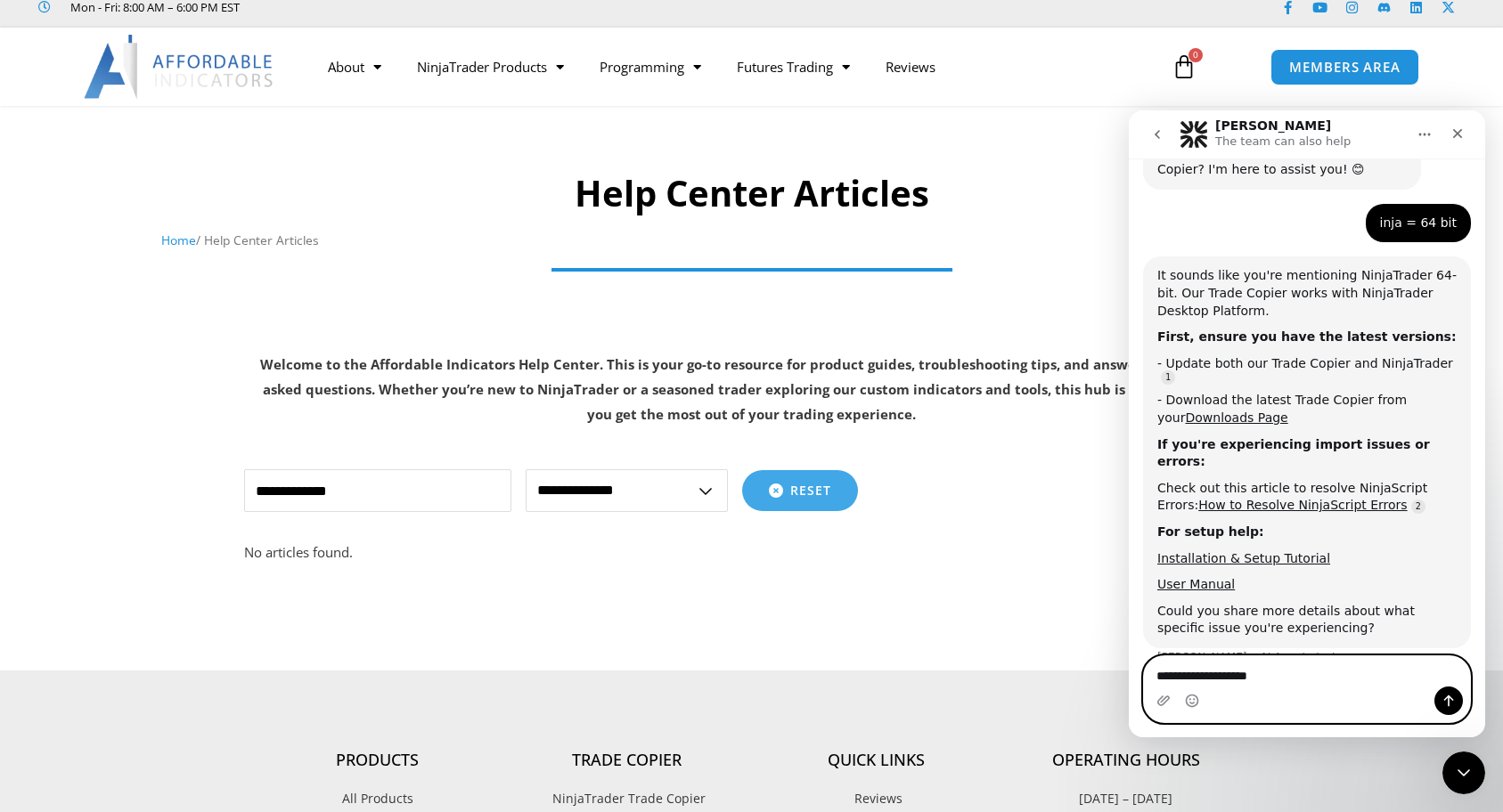
type textarea "**********"
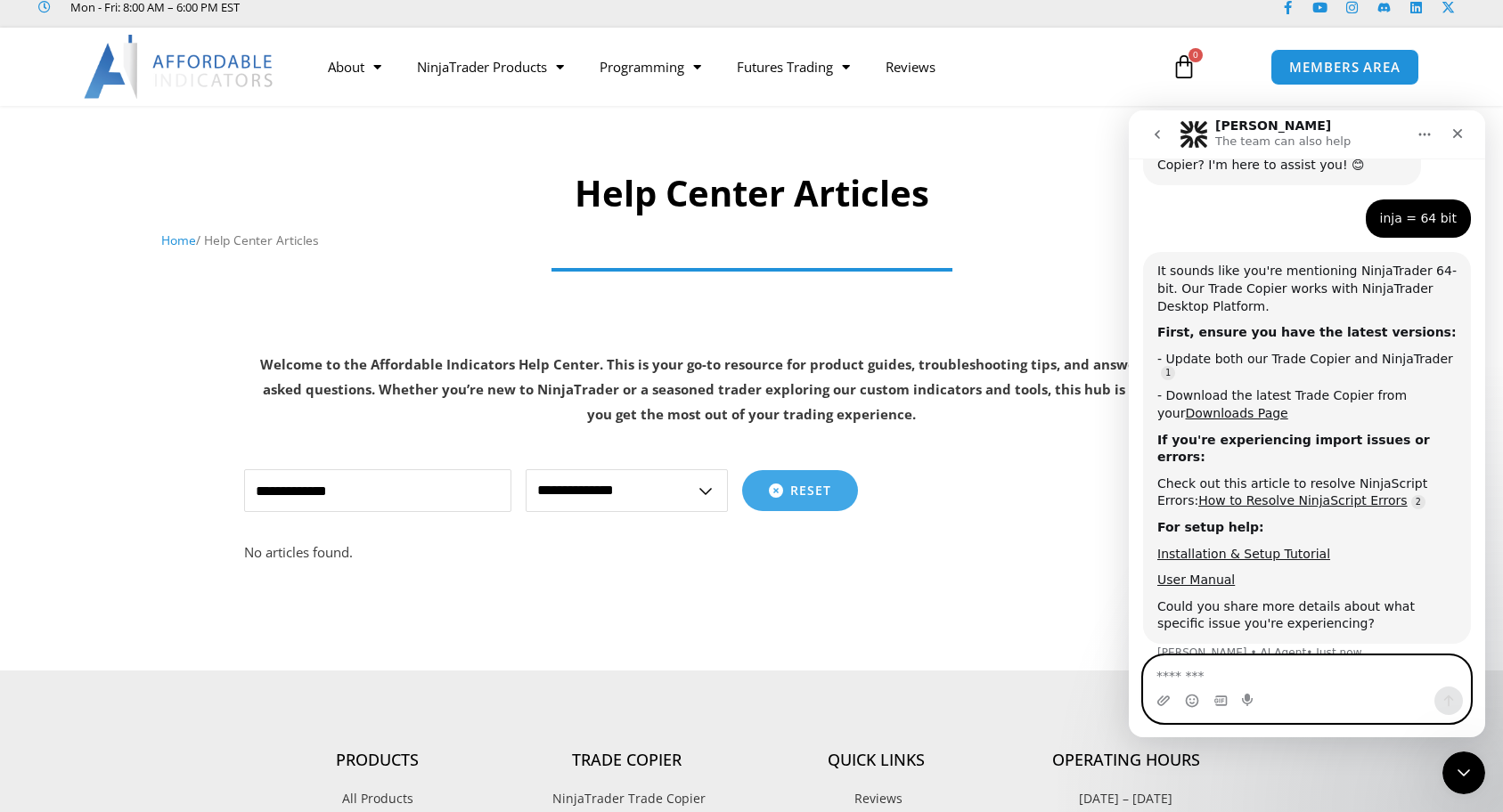
scroll to position [1151, 0]
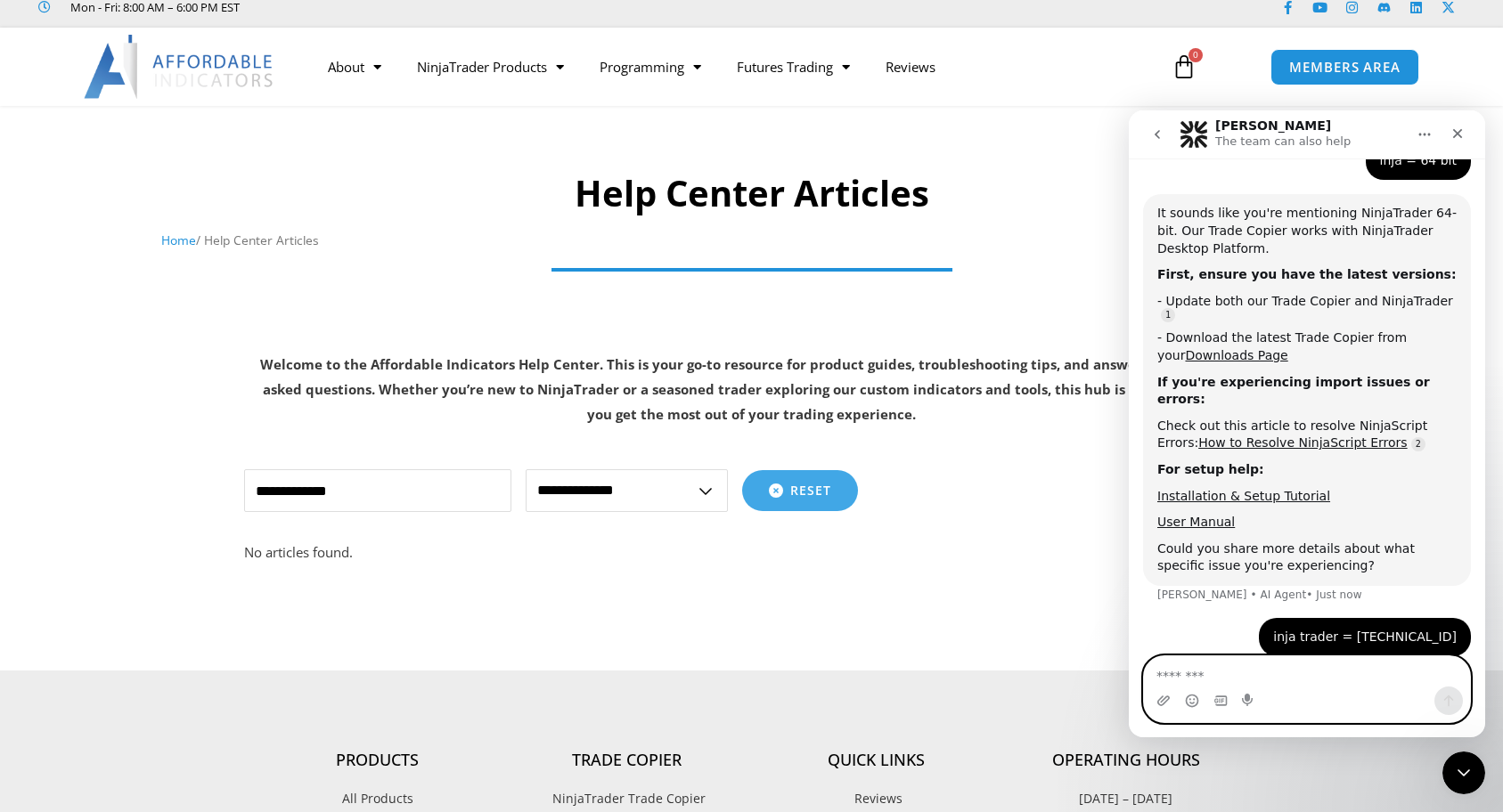
click at [1269, 670] on textarea "Message…" at bounding box center [1307, 672] width 326 height 30
click at [1245, 667] on textarea "Message…" at bounding box center [1307, 672] width 326 height 30
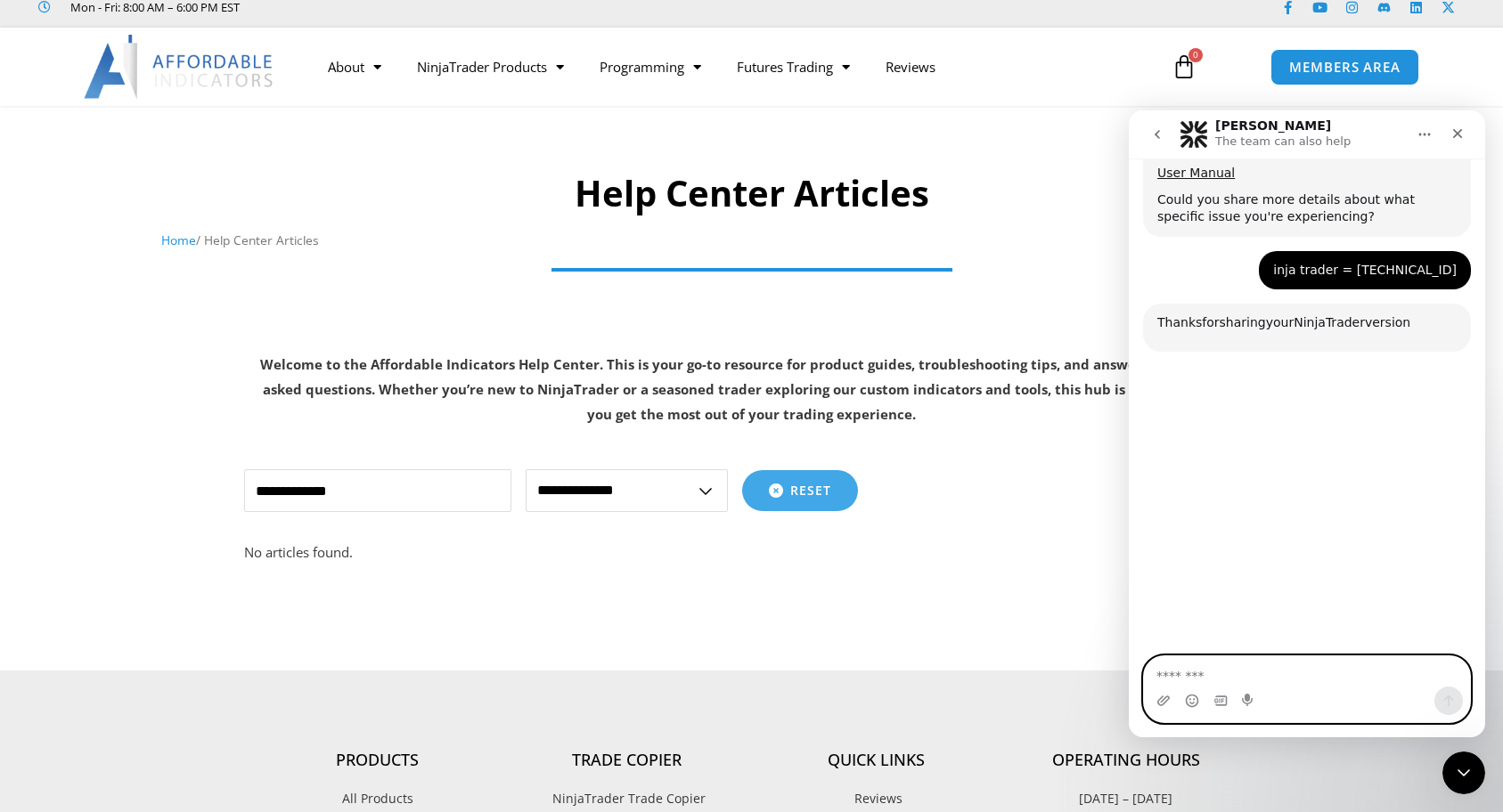
scroll to position [1519, 0]
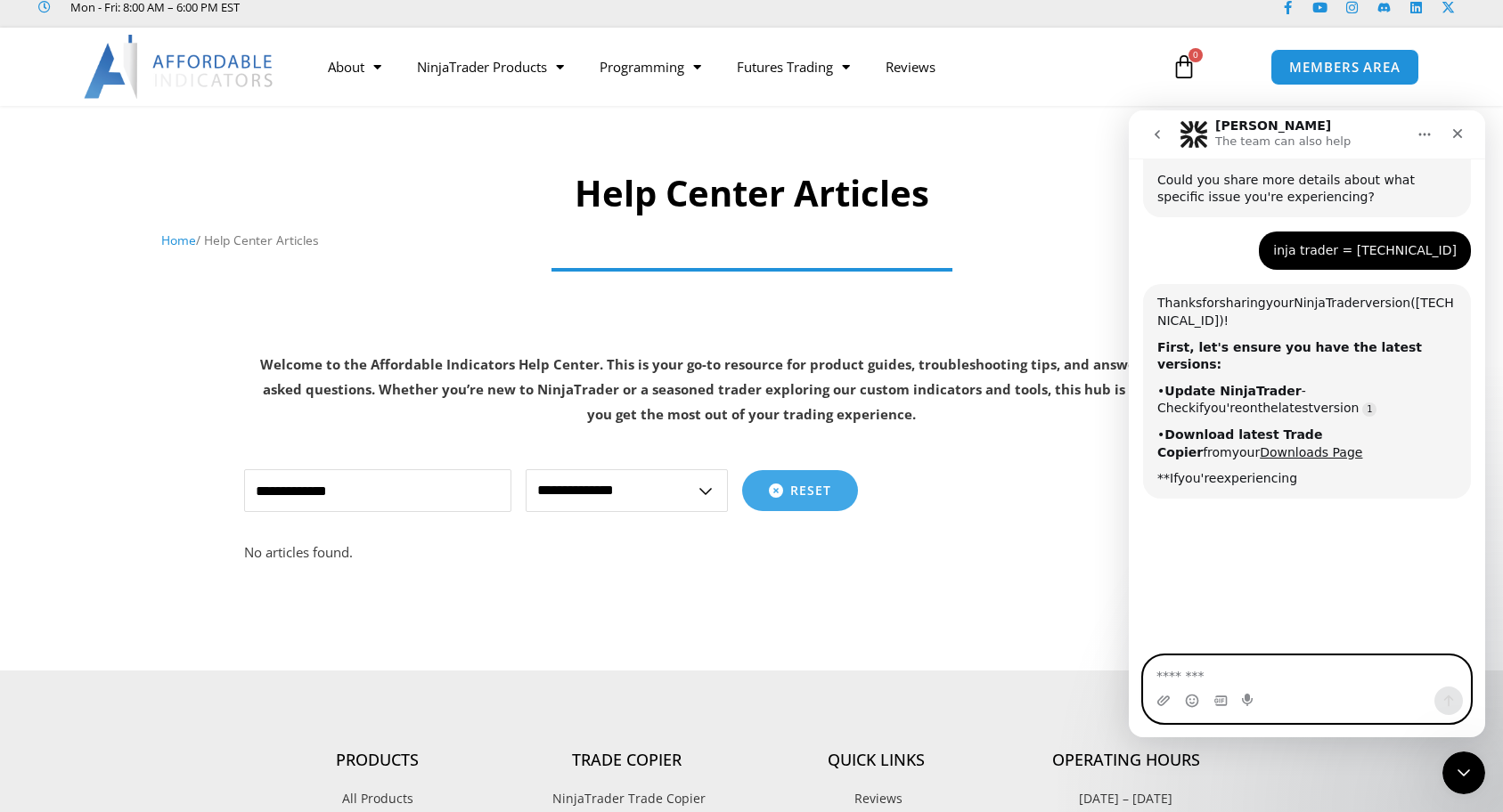
click at [1245, 667] on textarea "Message…" at bounding box center [1307, 672] width 326 height 30
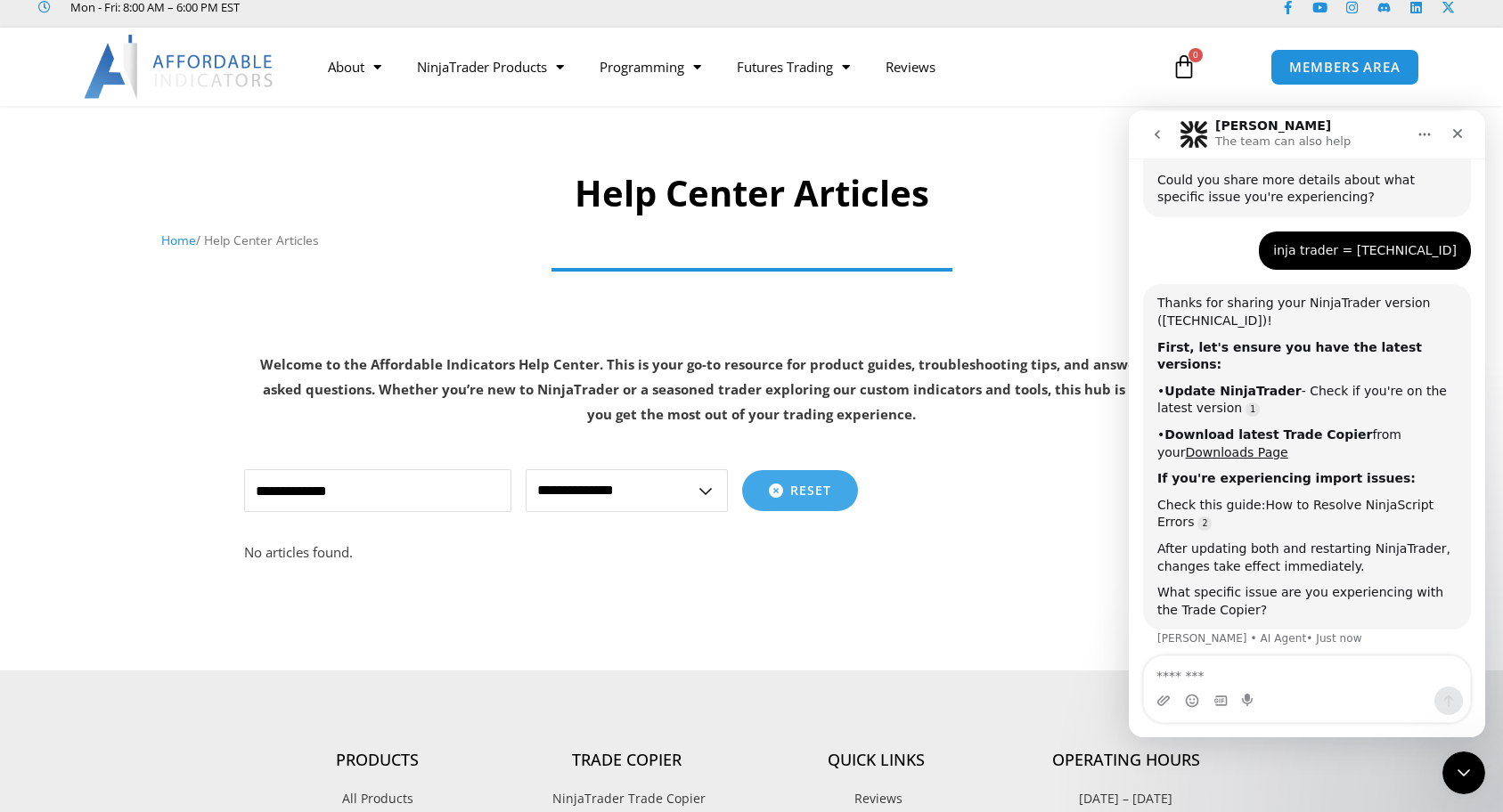
click at [1359, 498] on link "How to Resolve NinjaScript Errors" at bounding box center [1295, 514] width 276 height 32
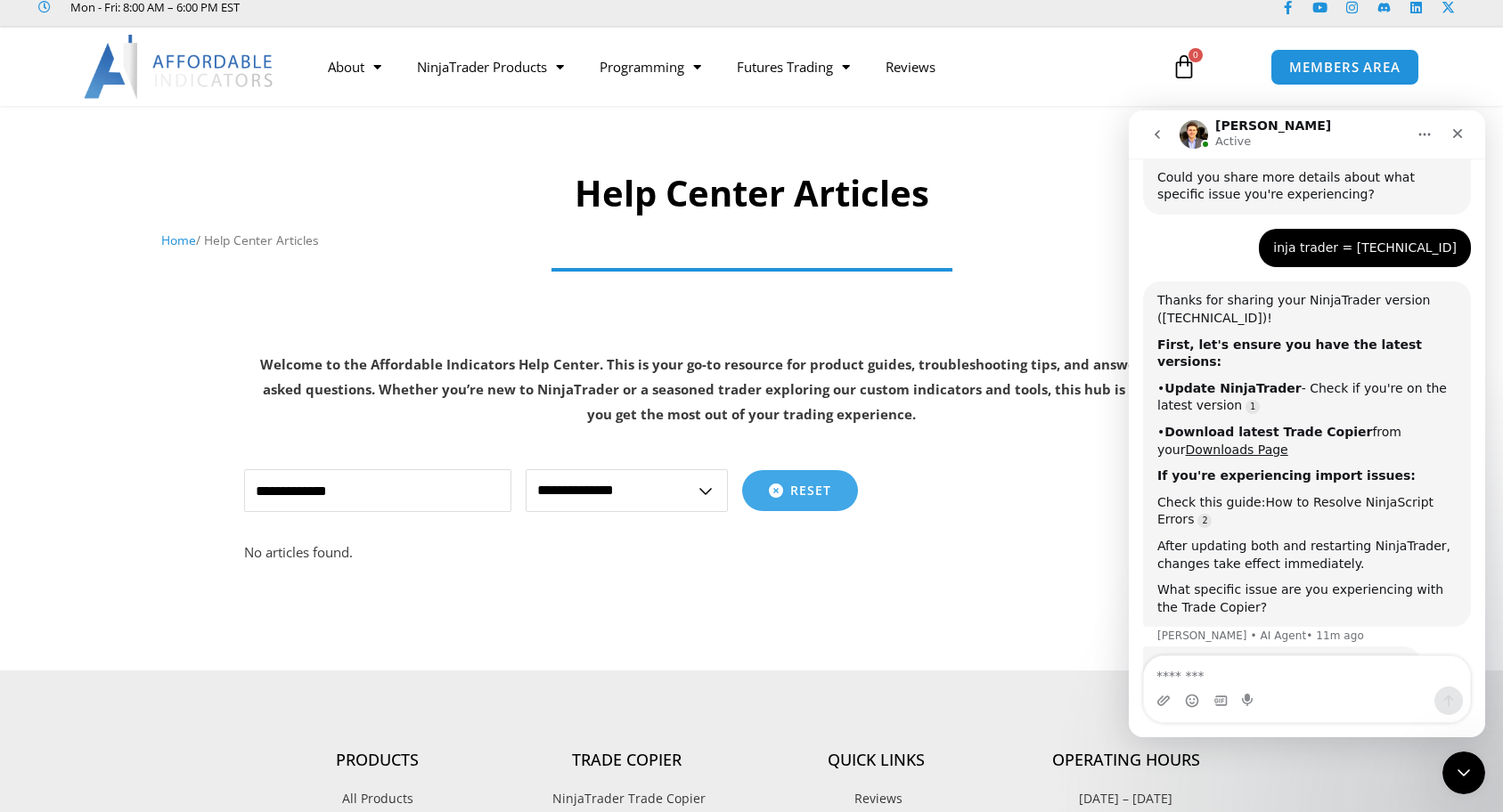
scroll to position [1556, 0]
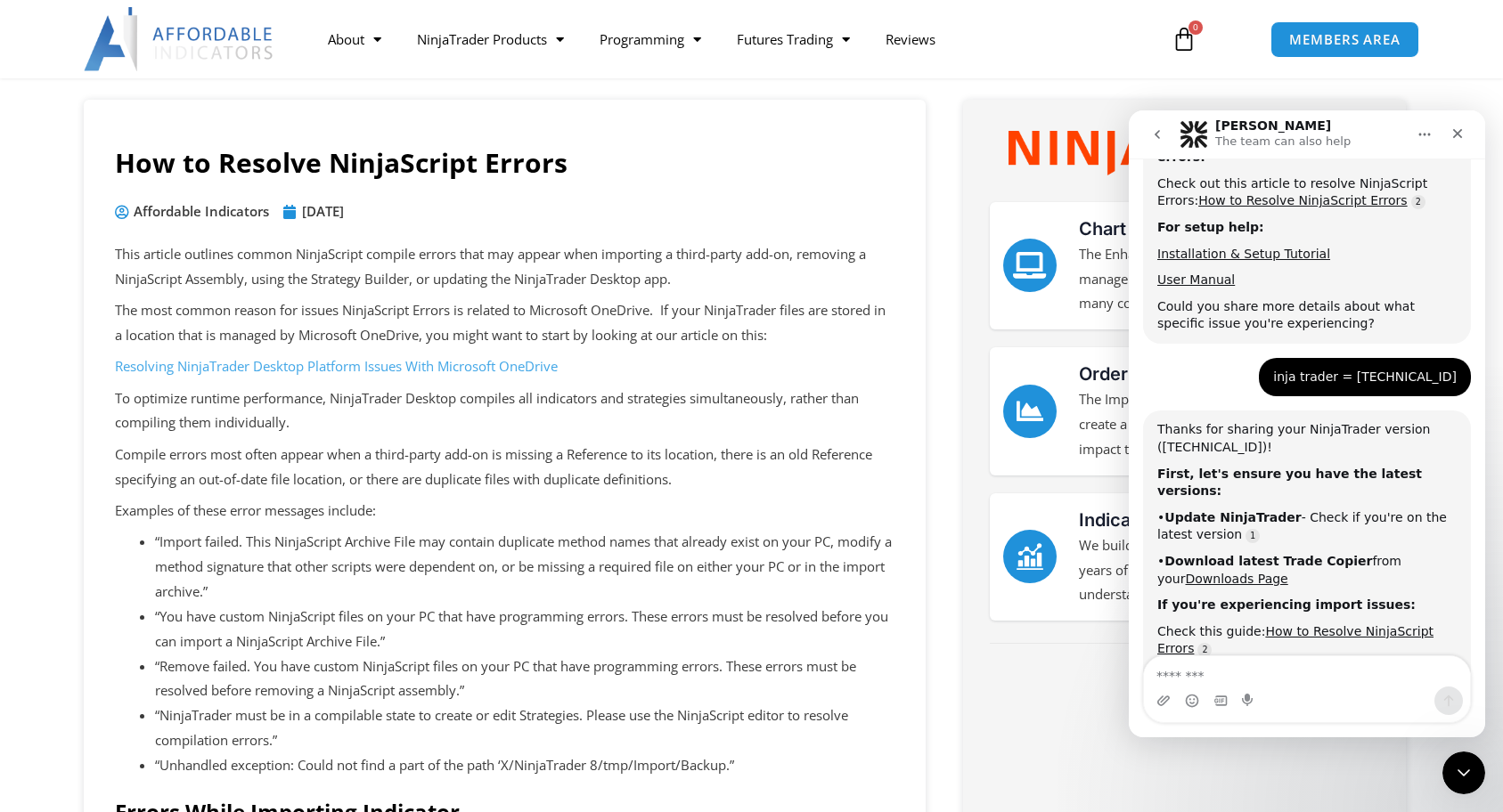
scroll to position [1410, 0]
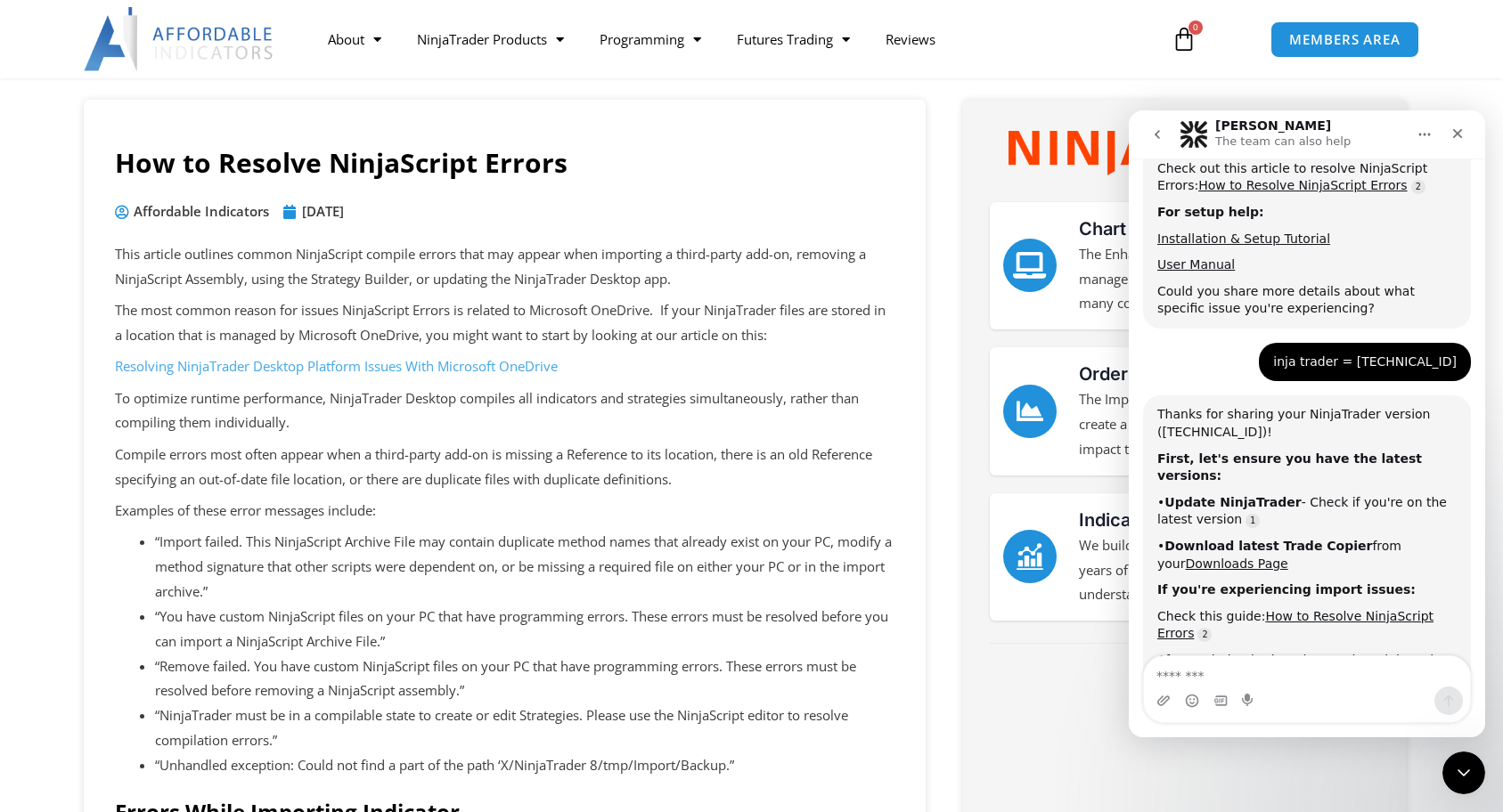
click at [754, 509] on p "Examples of these error messages include:" at bounding box center [505, 511] width 780 height 25
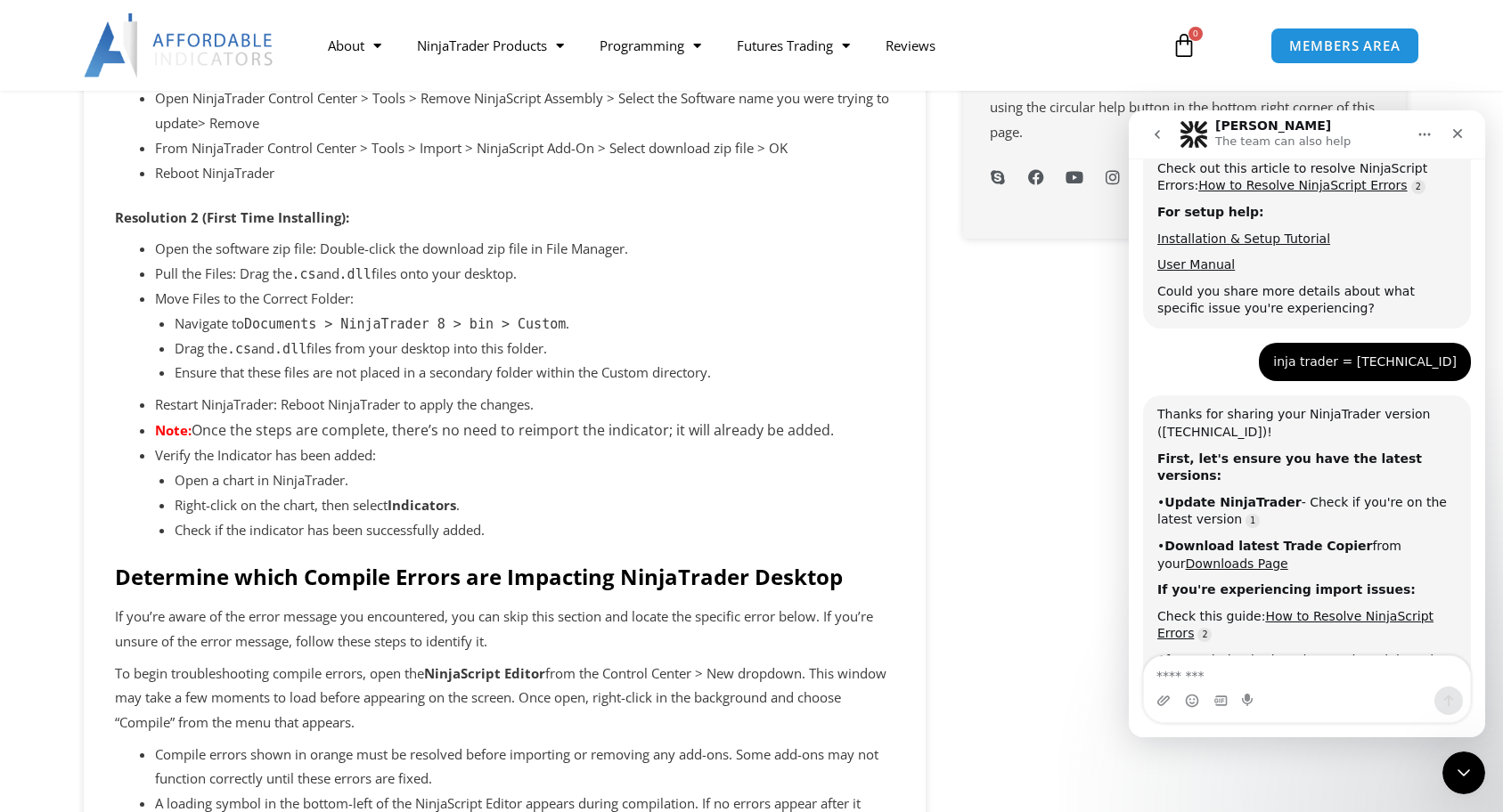
scroll to position [1039, 0]
click at [377, 400] on li "Restart NinjaTrader: Reboot NinjaTrader to apply the changes." at bounding box center [524, 406] width 739 height 25
click at [1013, 131] on p "We would love to hear from you! The best way to reach us is using the circular …" at bounding box center [1185, 109] width 390 height 75
click at [377, 400] on li "Restart NinjaTrader: Reboot NinjaTrader to apply the changes." at bounding box center [524, 406] width 739 height 25
click at [823, 253] on li "Open the software zip file: Double-click the download zip file in File Manager." at bounding box center [524, 250] width 739 height 25
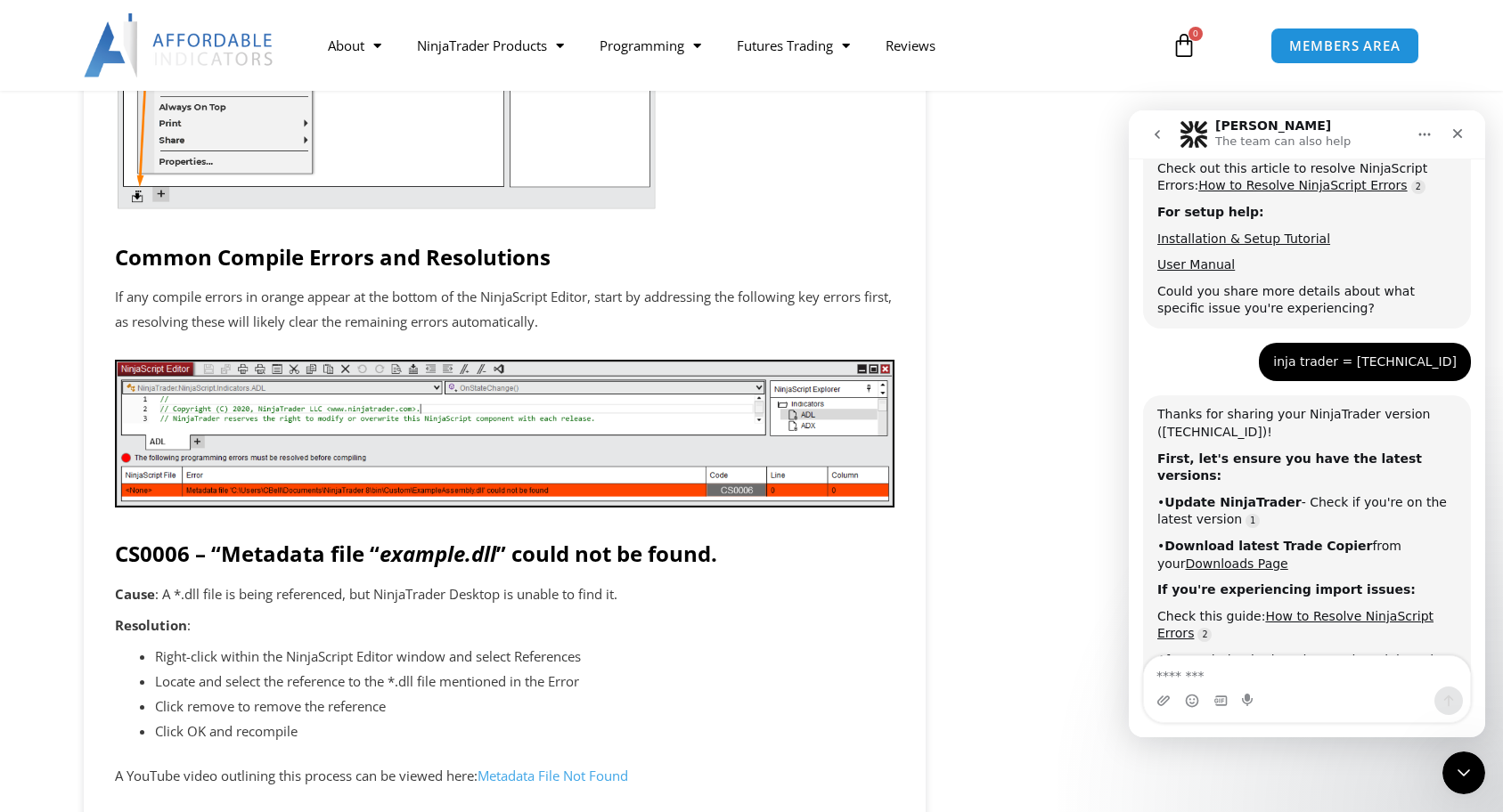
scroll to position [2129, 0]
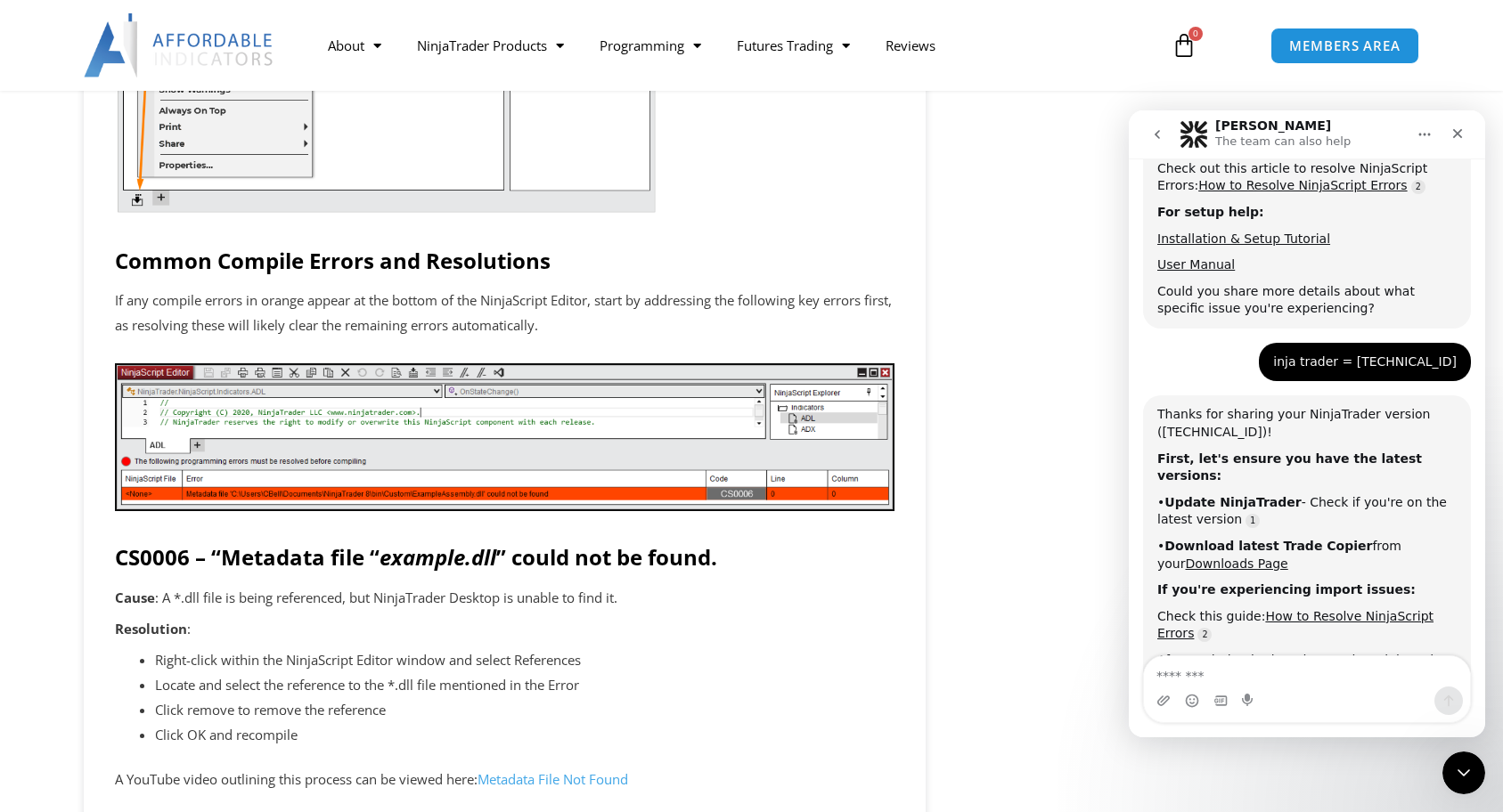
click at [457, 672] on li "Right-click within the NinjaScript Editor window and select References" at bounding box center [524, 660] width 739 height 25
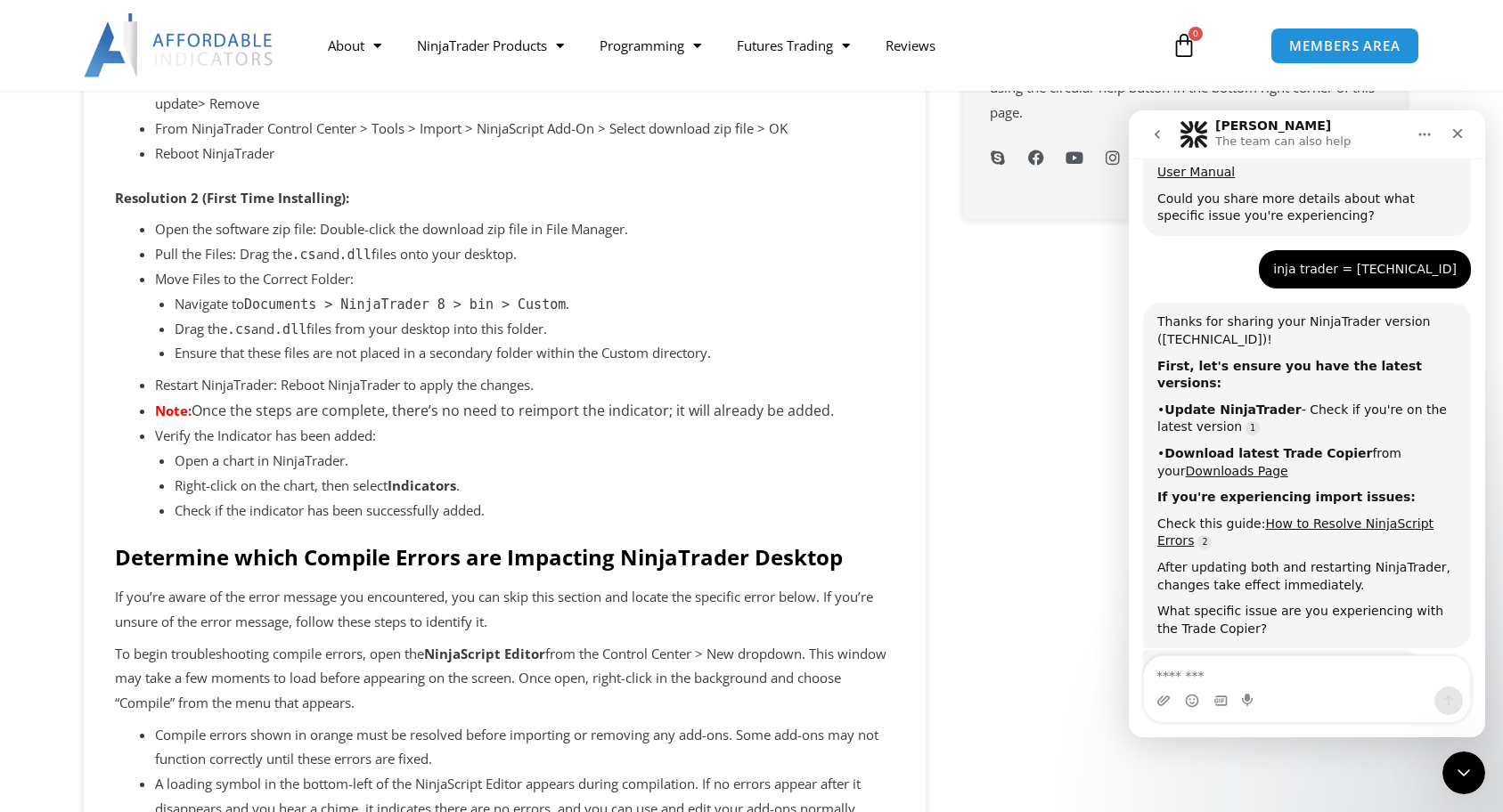
scroll to position [1504, 0]
click at [618, 379] on li "Restart NinjaTrader: Reboot NinjaTrader to apply the changes." at bounding box center [524, 385] width 739 height 25
click at [861, 274] on li "Move Files to the Correct Folder: Navigate to Documents > NinjaTrader 8 > bin >…" at bounding box center [524, 317] width 739 height 99
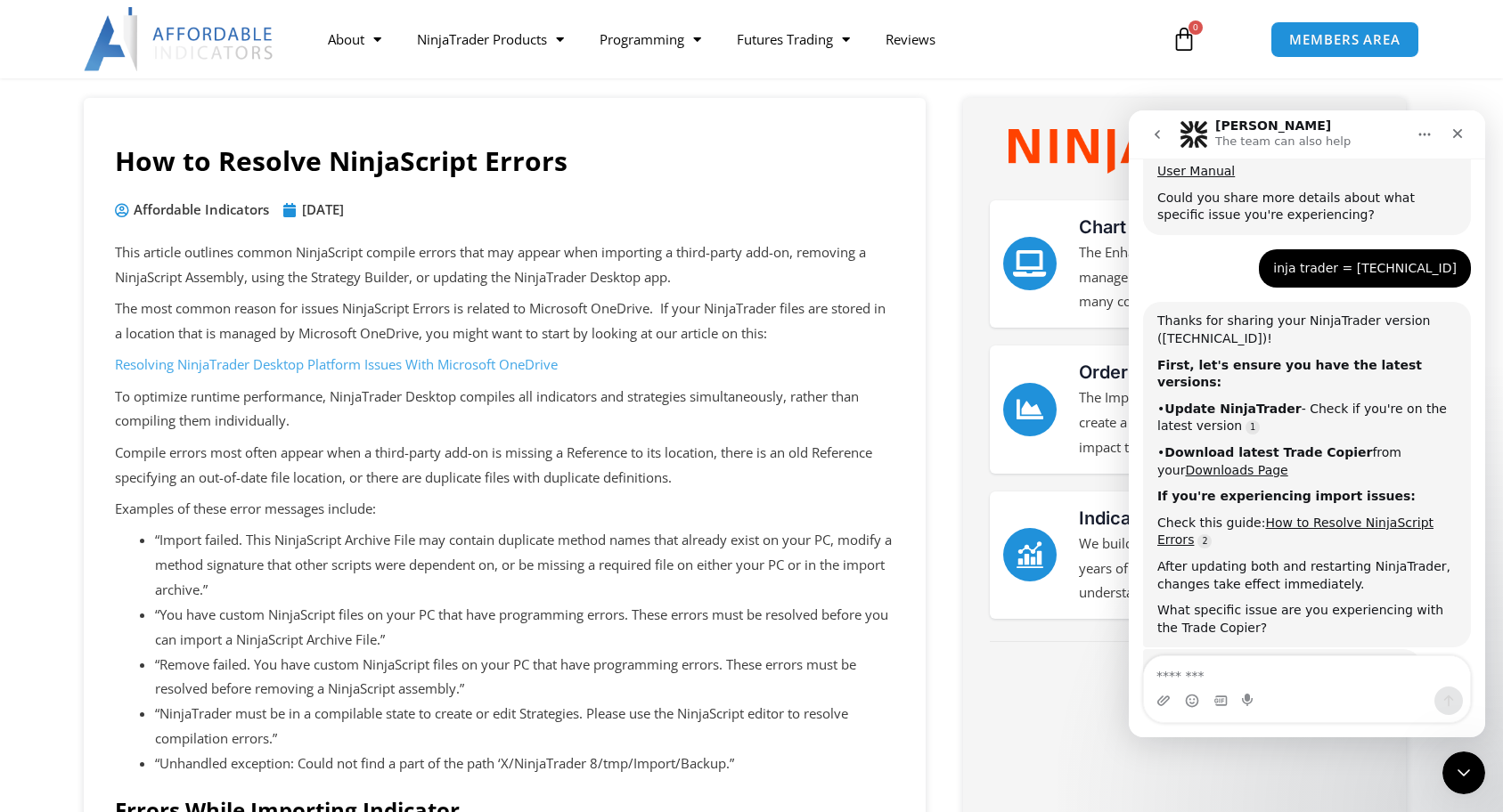
scroll to position [0, 0]
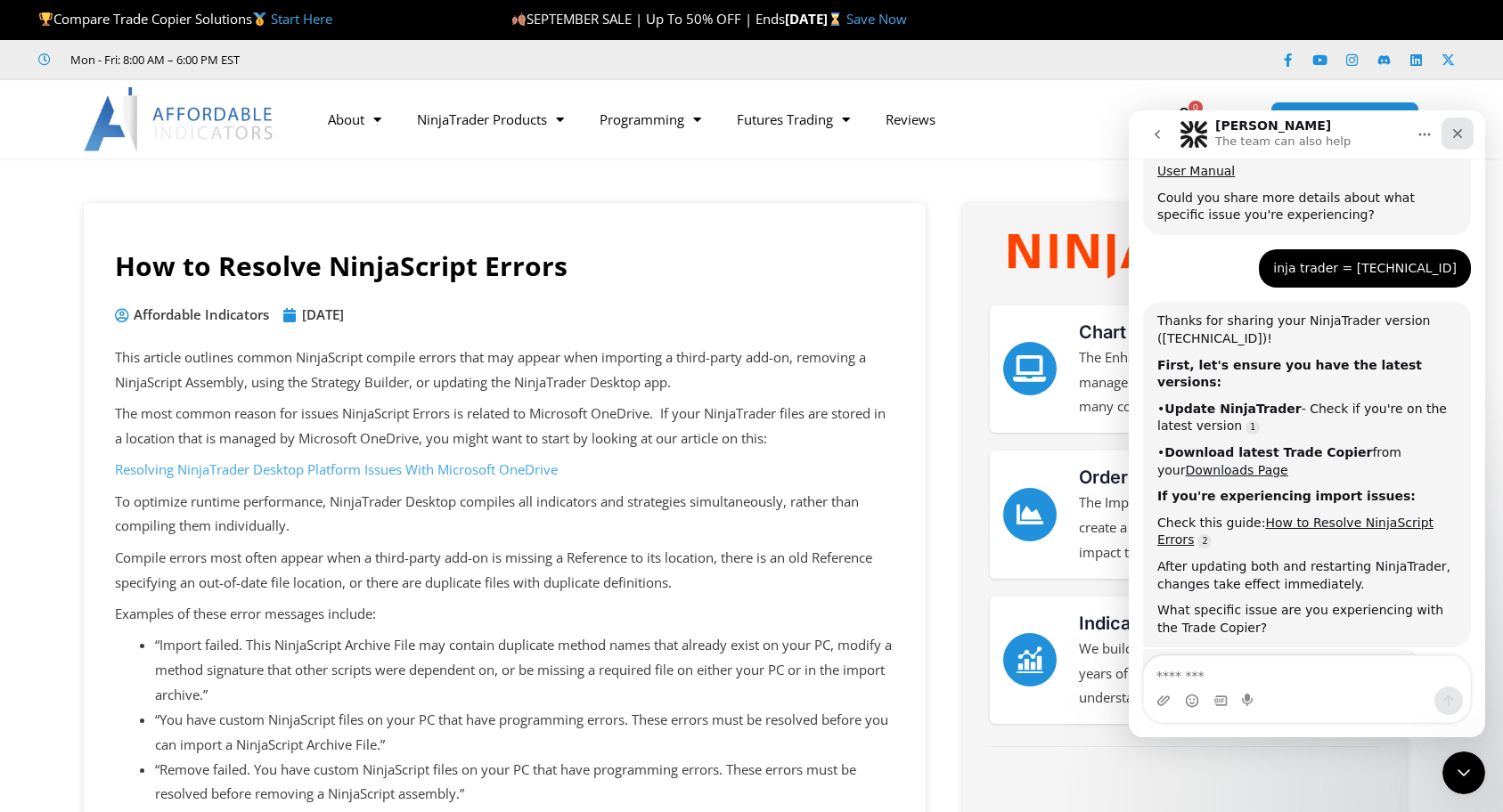
click at [1453, 133] on icon "Close" at bounding box center [1457, 133] width 14 height 14
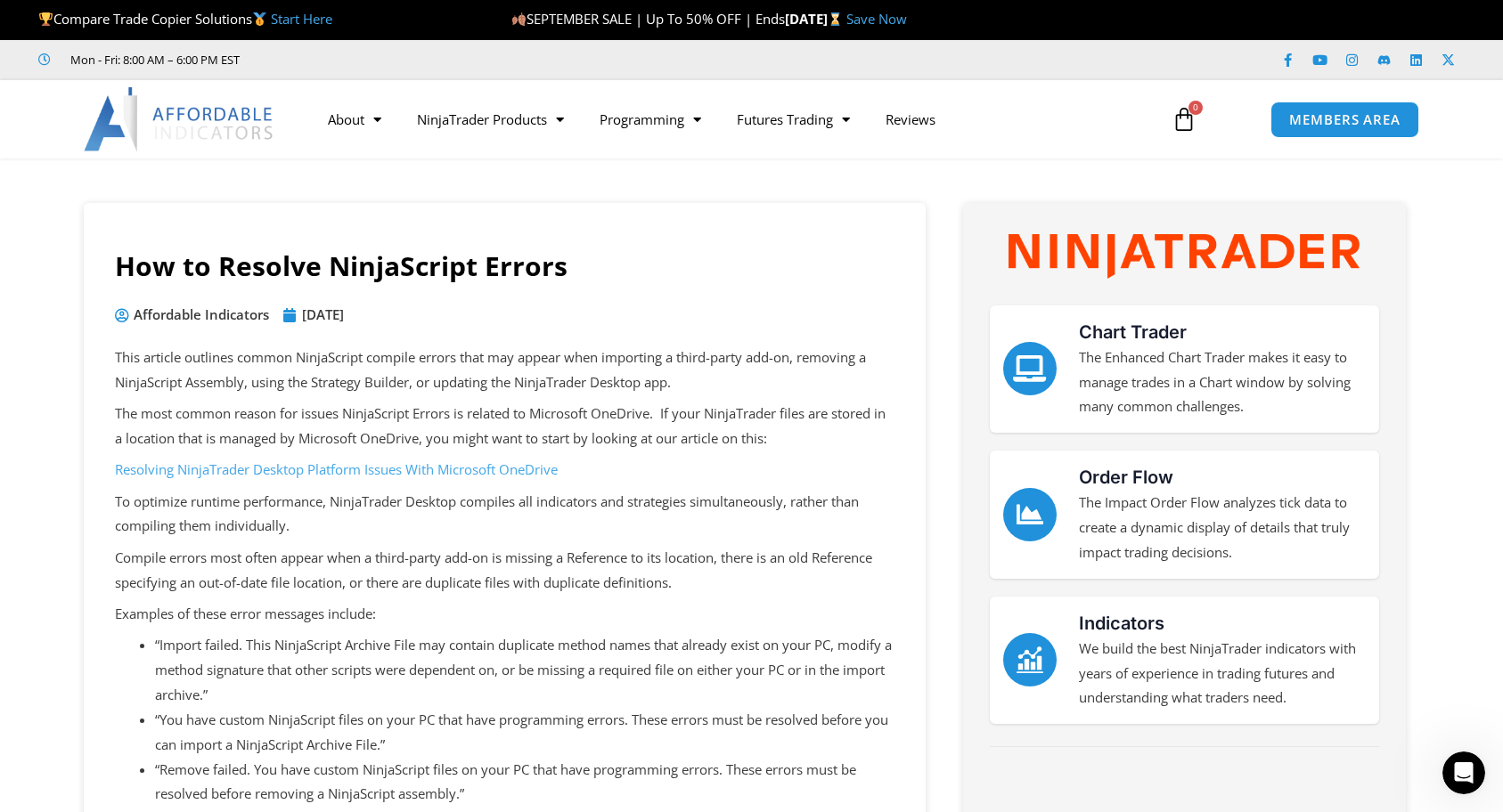
scroll to position [1504, 0]
click at [1291, 119] on span "MEMBERS AREA" at bounding box center [1345, 120] width 122 height 15
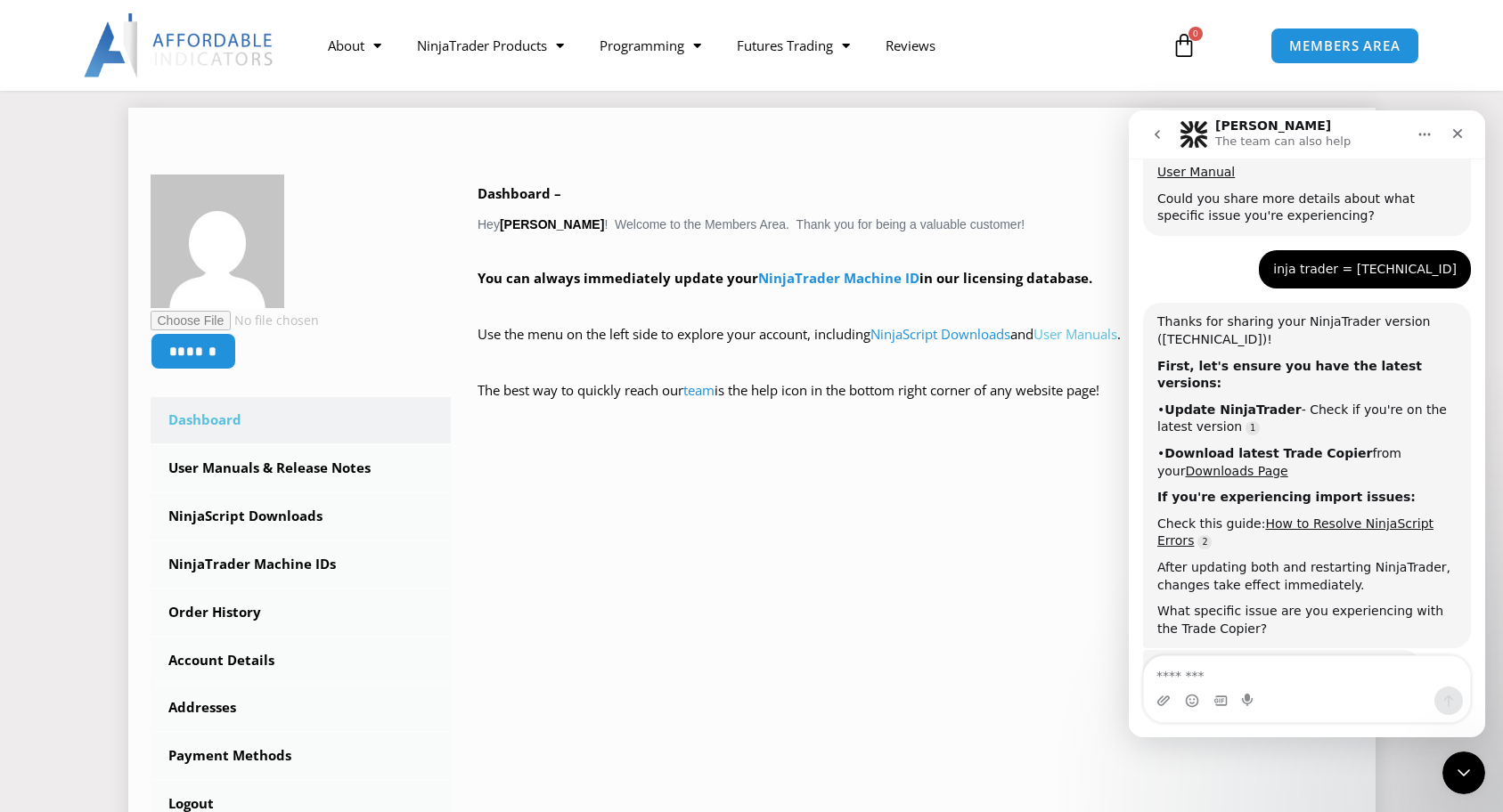
scroll to position [1504, 0]
click at [1073, 335] on link "User Manuals" at bounding box center [1075, 333] width 83 height 18
click at [1463, 140] on div "Close" at bounding box center [1458, 134] width 32 height 32
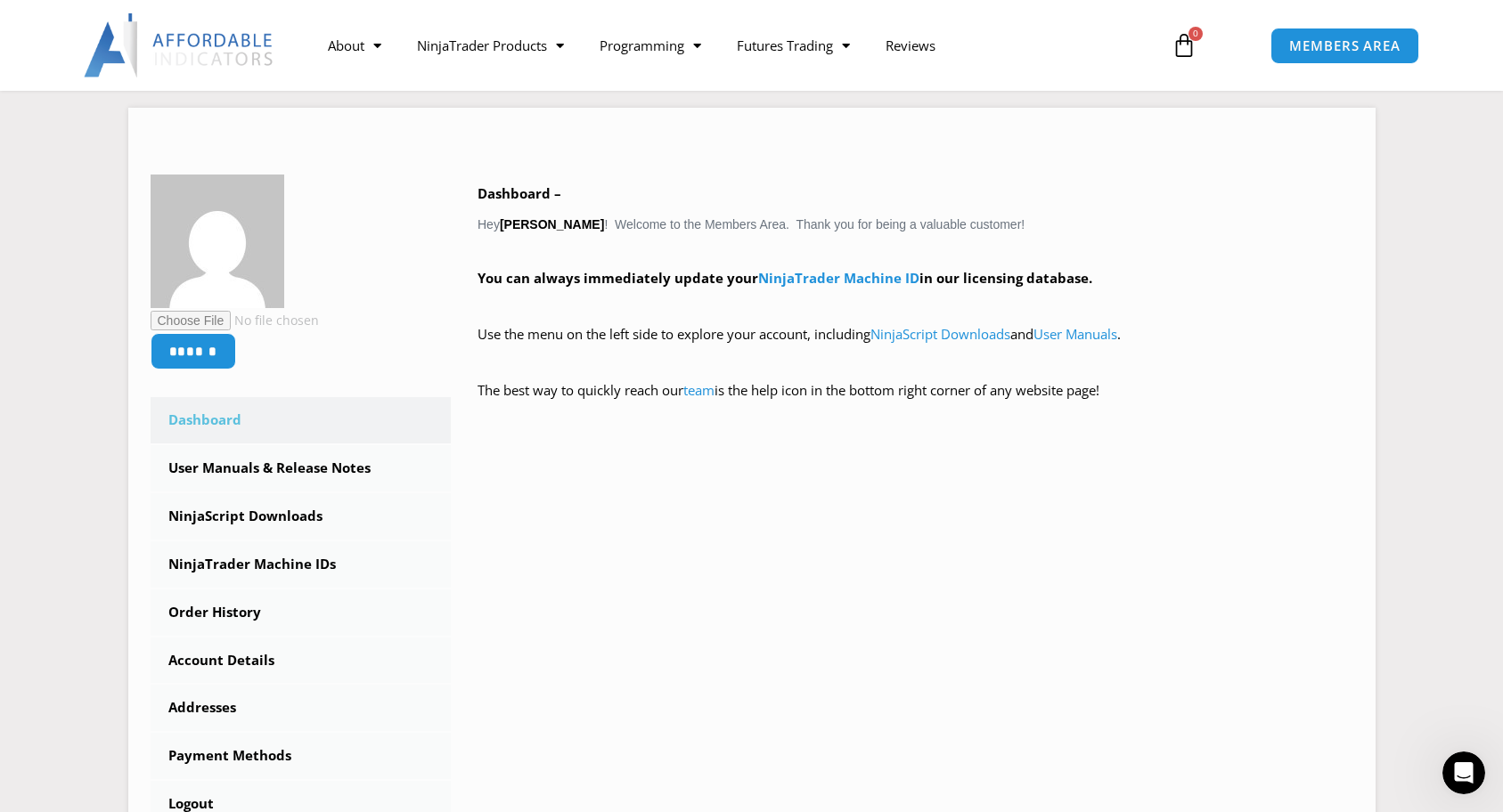
scroll to position [1500, 0]
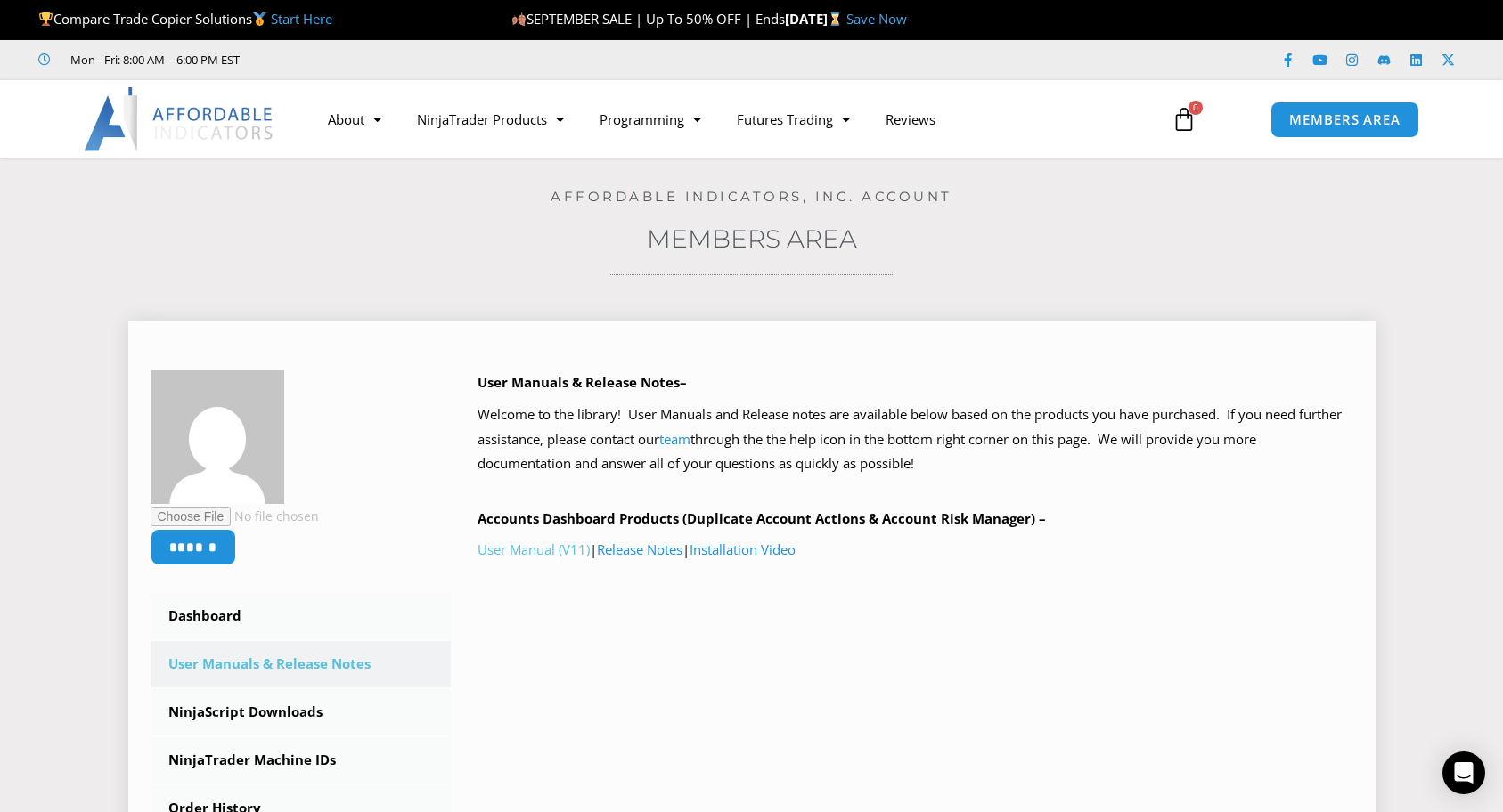
click at [536, 548] on link "User Manual (V11)" at bounding box center [534, 549] width 112 height 18
